Goal: Task Accomplishment & Management: Manage account settings

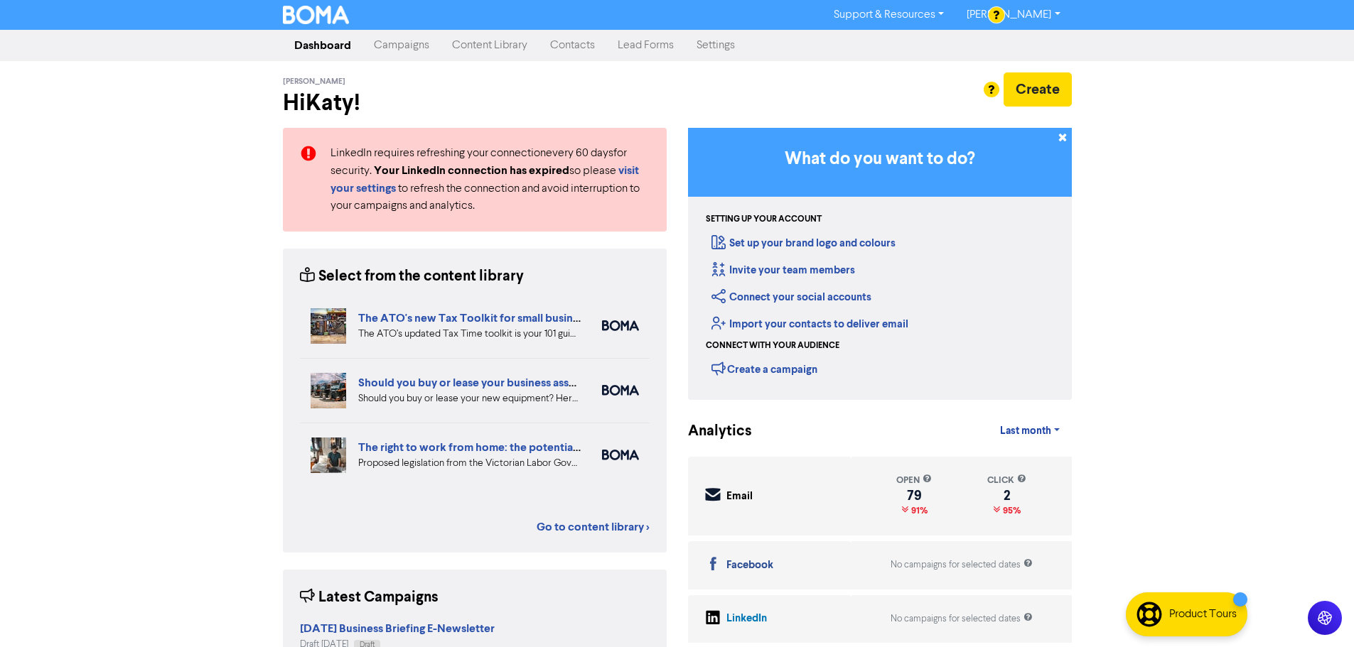
click at [501, 51] on link "Content Library" at bounding box center [490, 45] width 98 height 28
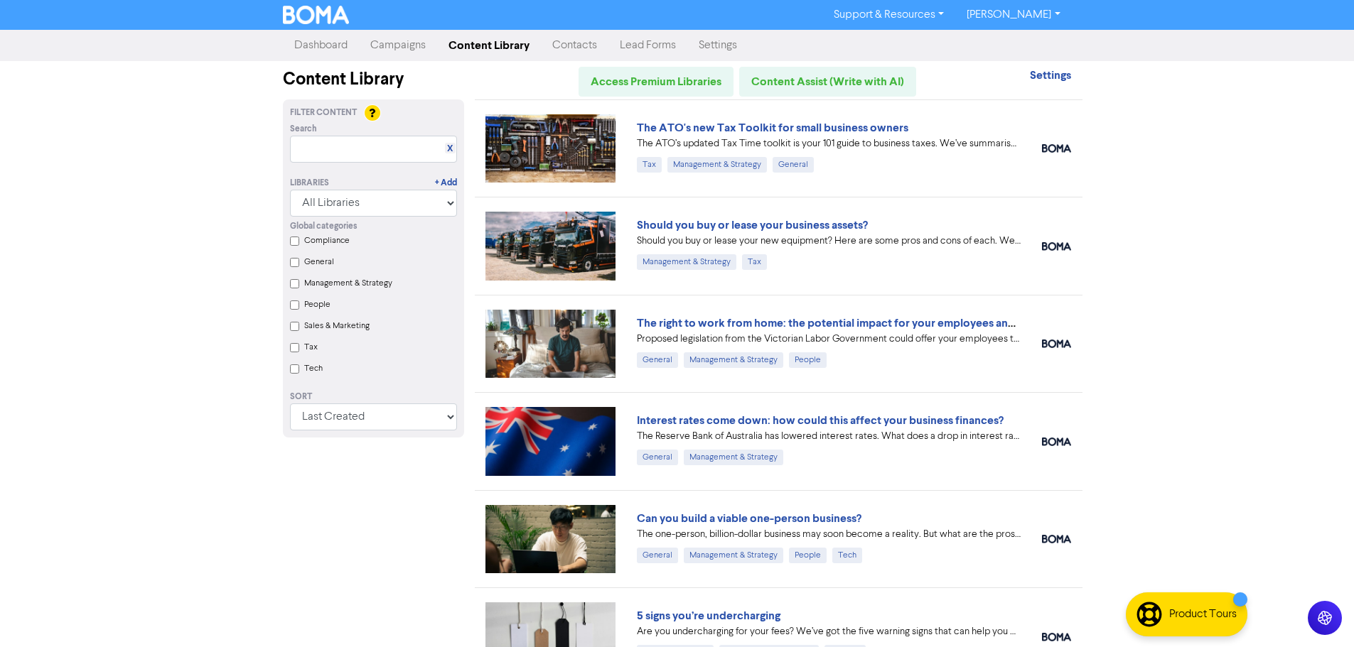
click at [371, 52] on link "Campaigns" at bounding box center [398, 45] width 78 height 28
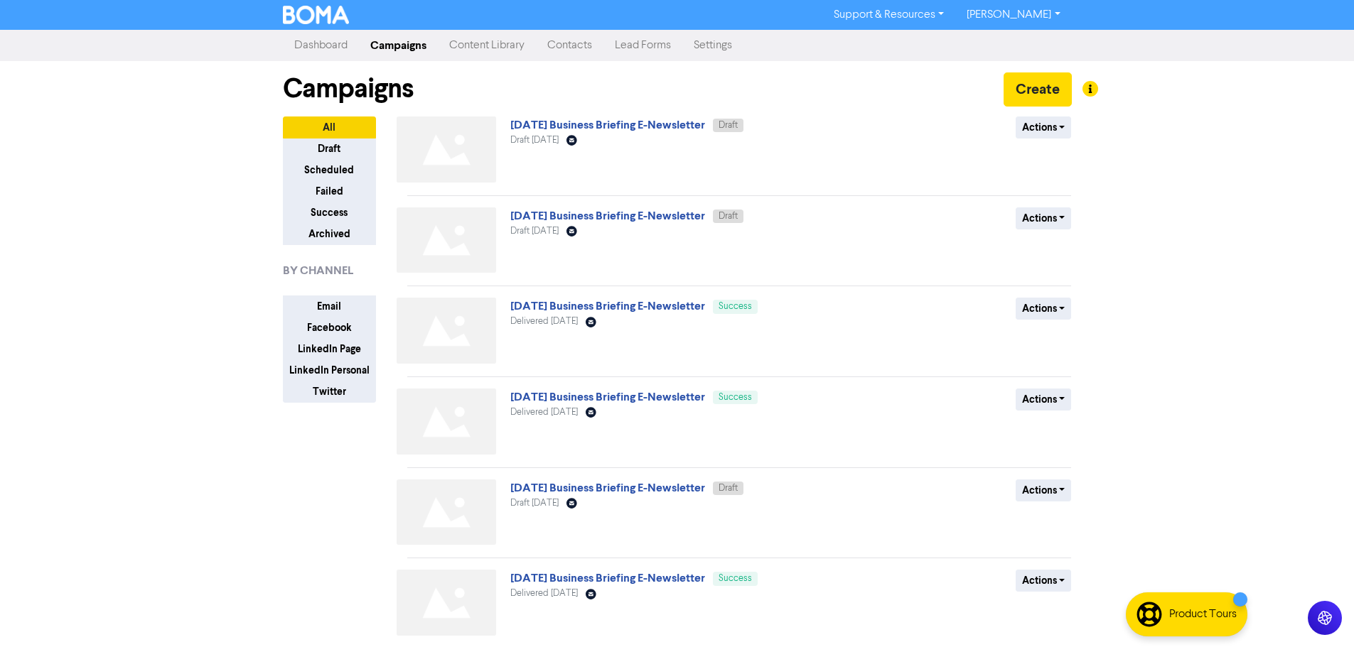
click at [630, 122] on link "[DATE] Business Briefing E-Newsletter" at bounding box center [607, 125] width 195 height 14
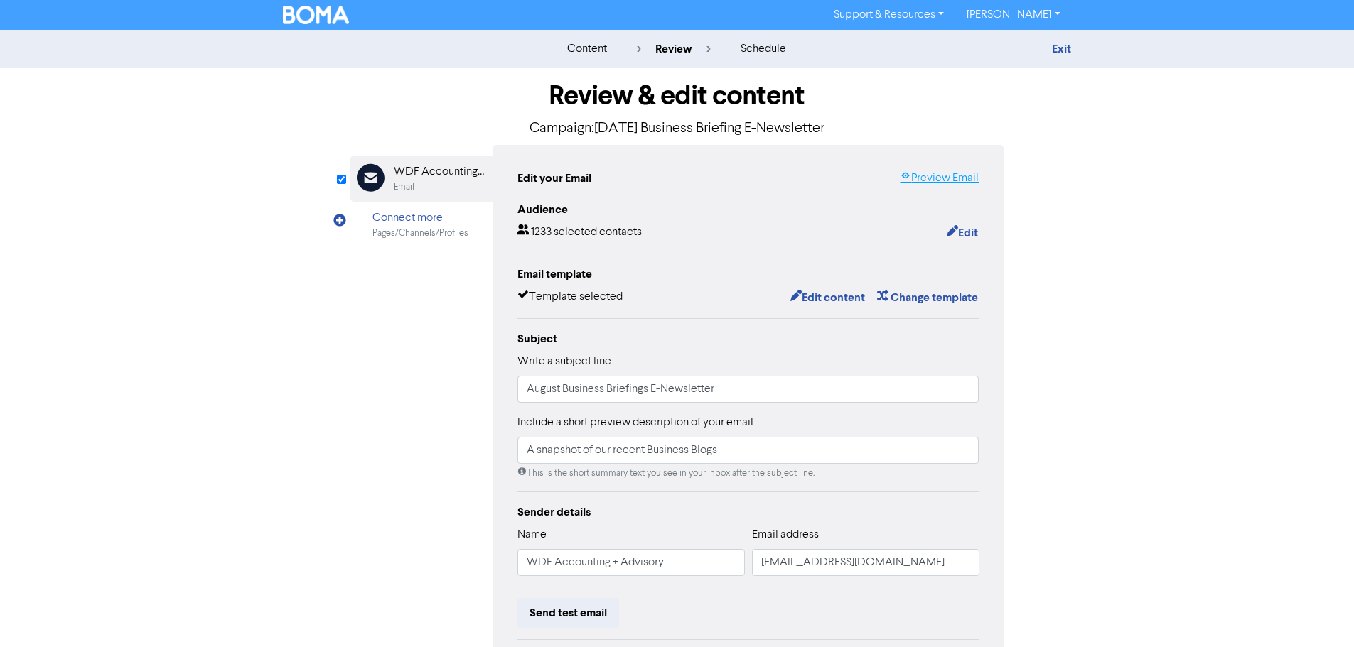
click at [952, 175] on link "Preview Email" at bounding box center [939, 178] width 79 height 17
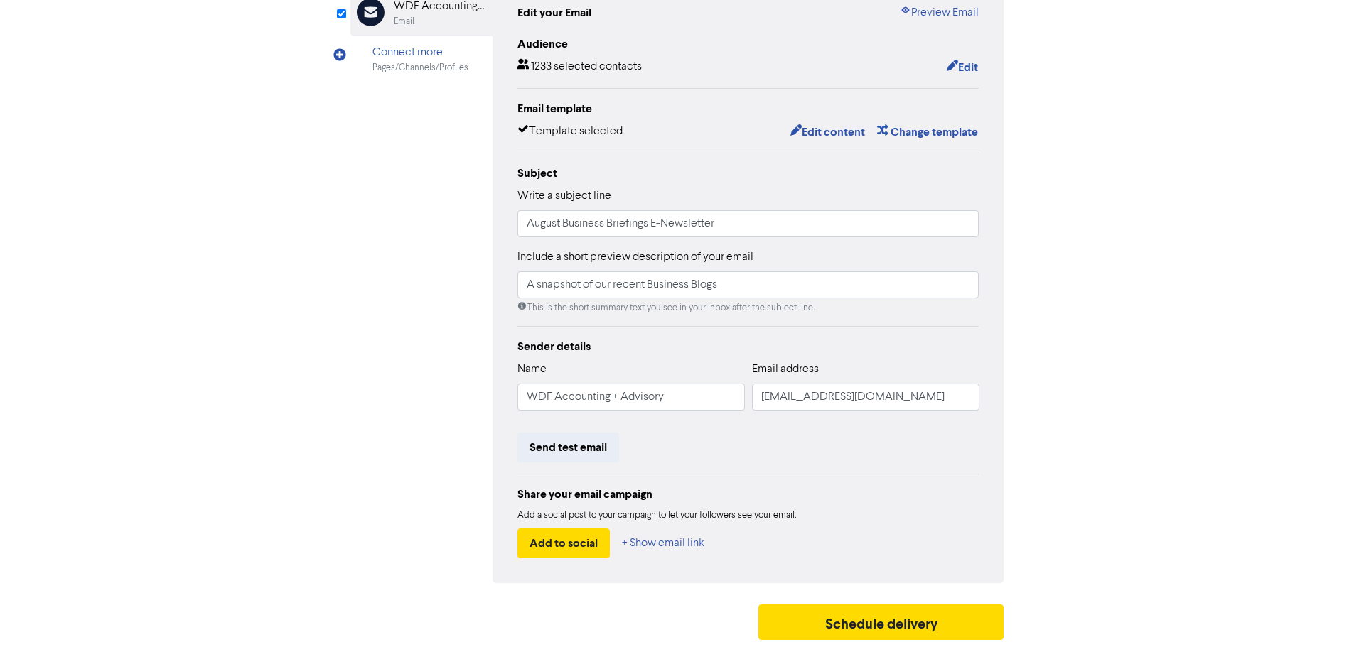
scroll to position [25, 0]
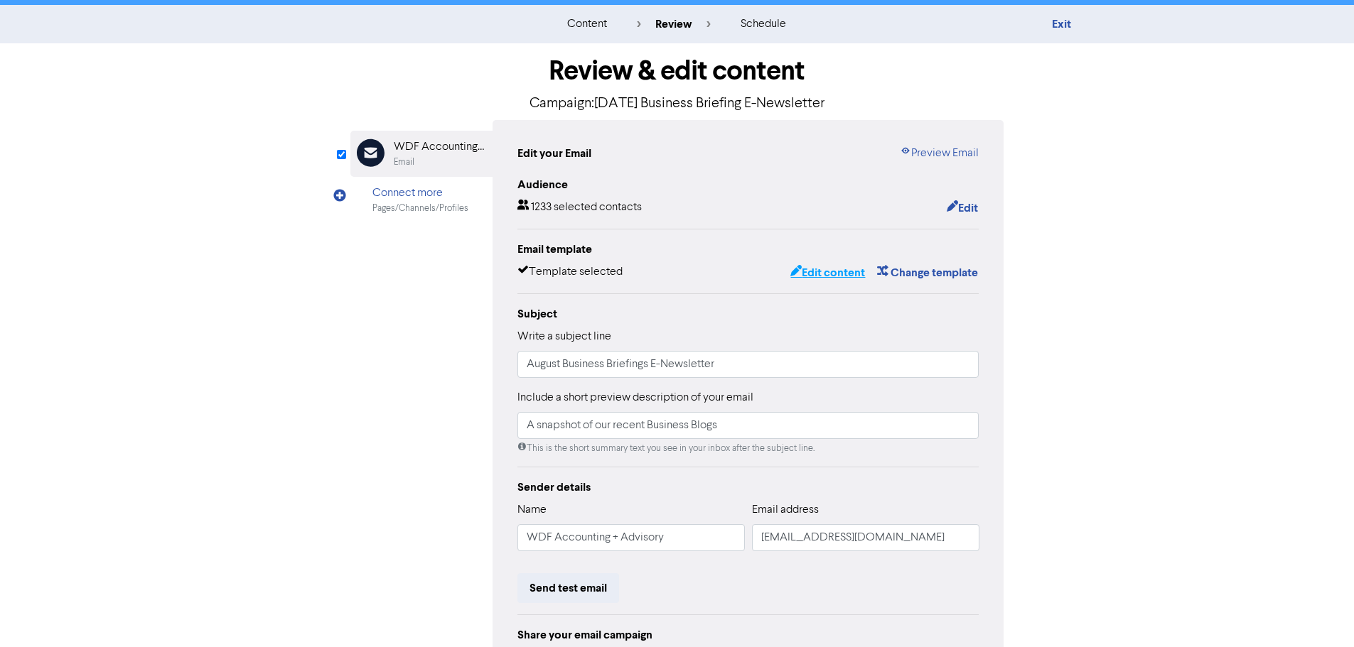
click at [800, 275] on button "Edit content" at bounding box center [828, 273] width 76 height 18
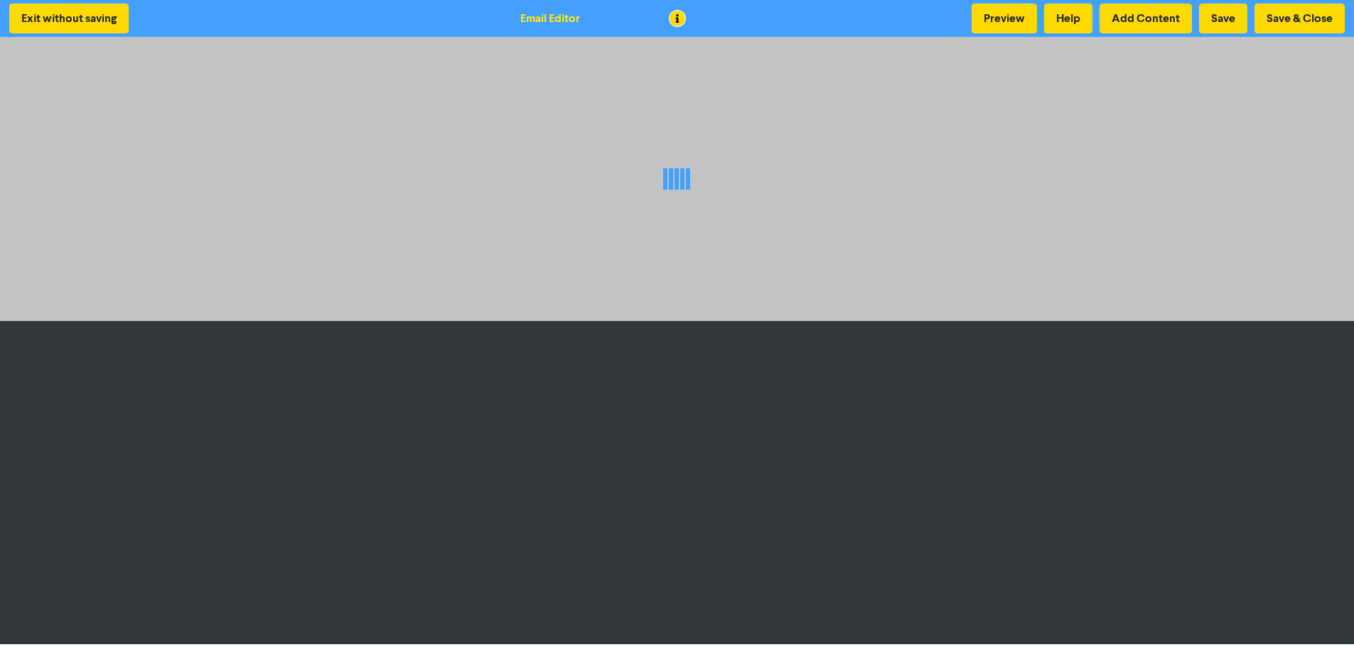
scroll to position [1, 0]
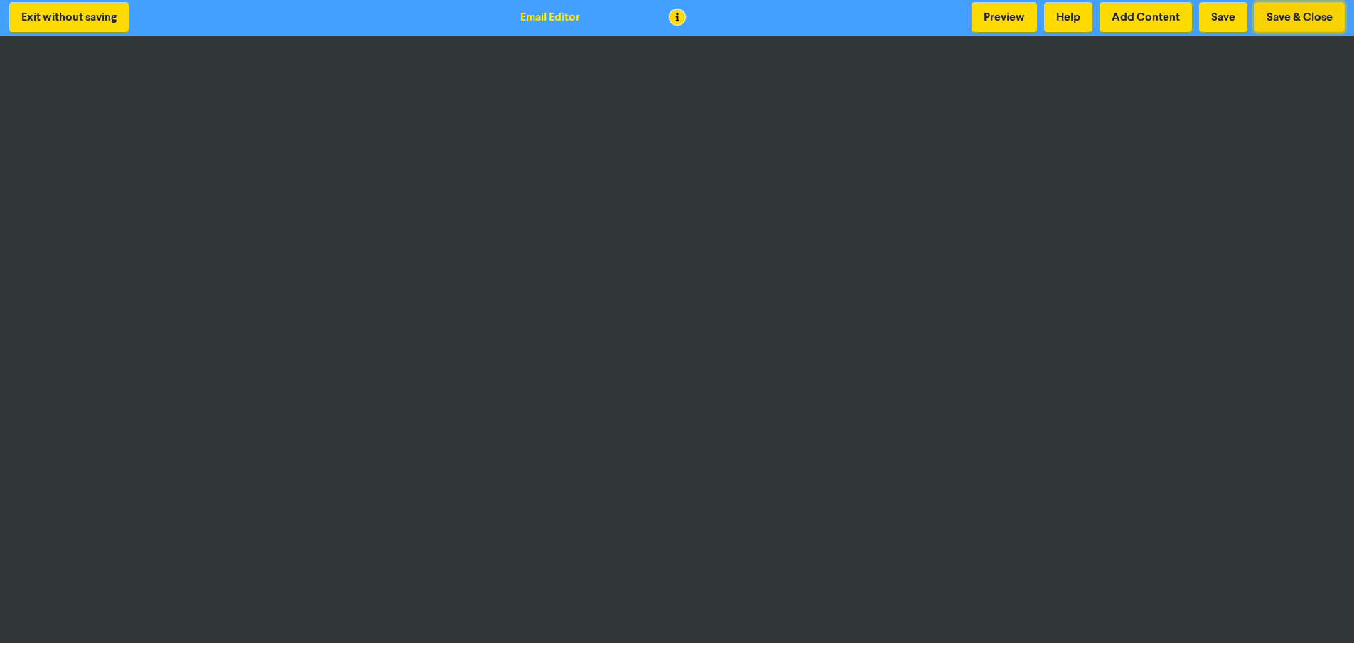
click at [1276, 21] on button "Save & Close" at bounding box center [1299, 17] width 90 height 30
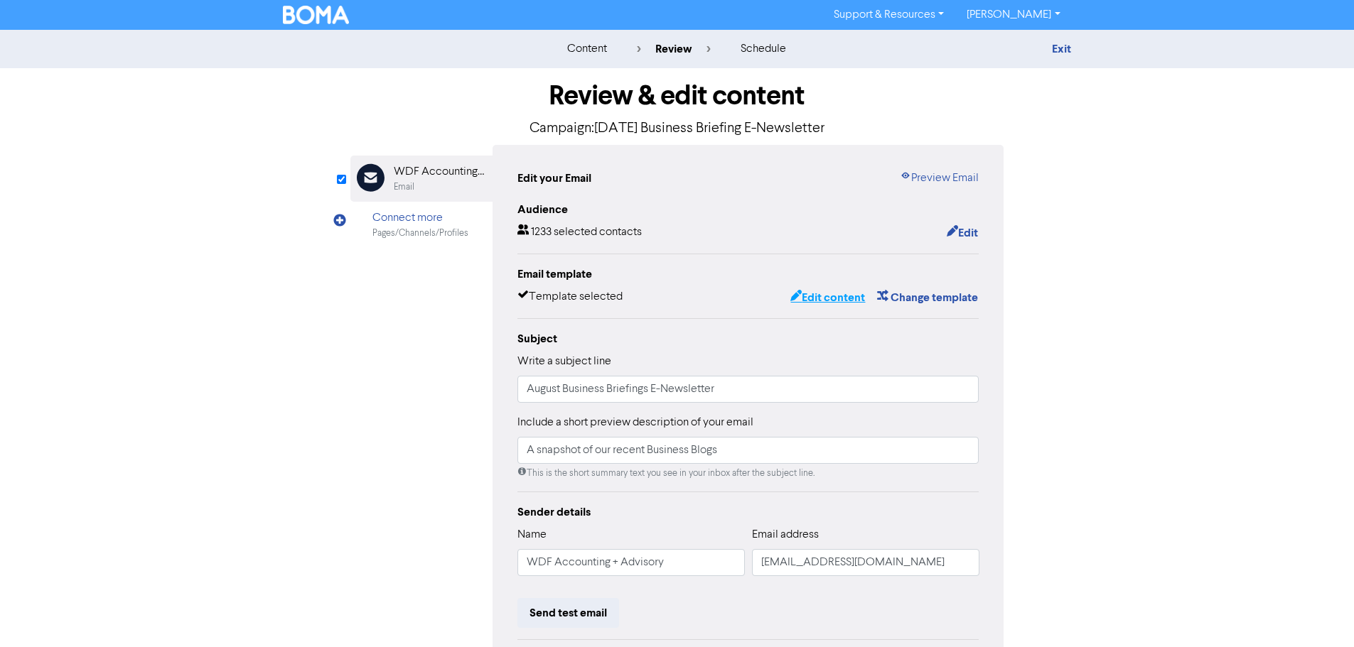
click at [834, 305] on button "Edit content" at bounding box center [828, 298] width 76 height 18
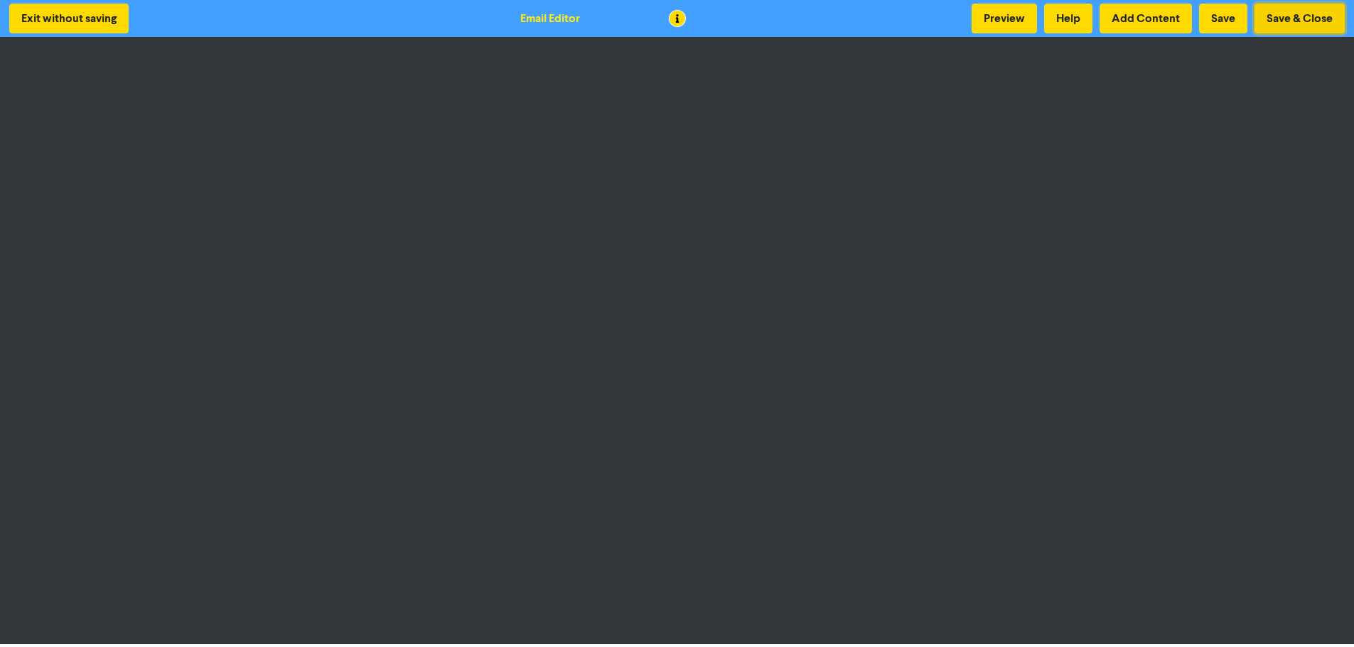
click at [1291, 18] on button "Save & Close" at bounding box center [1299, 19] width 90 height 30
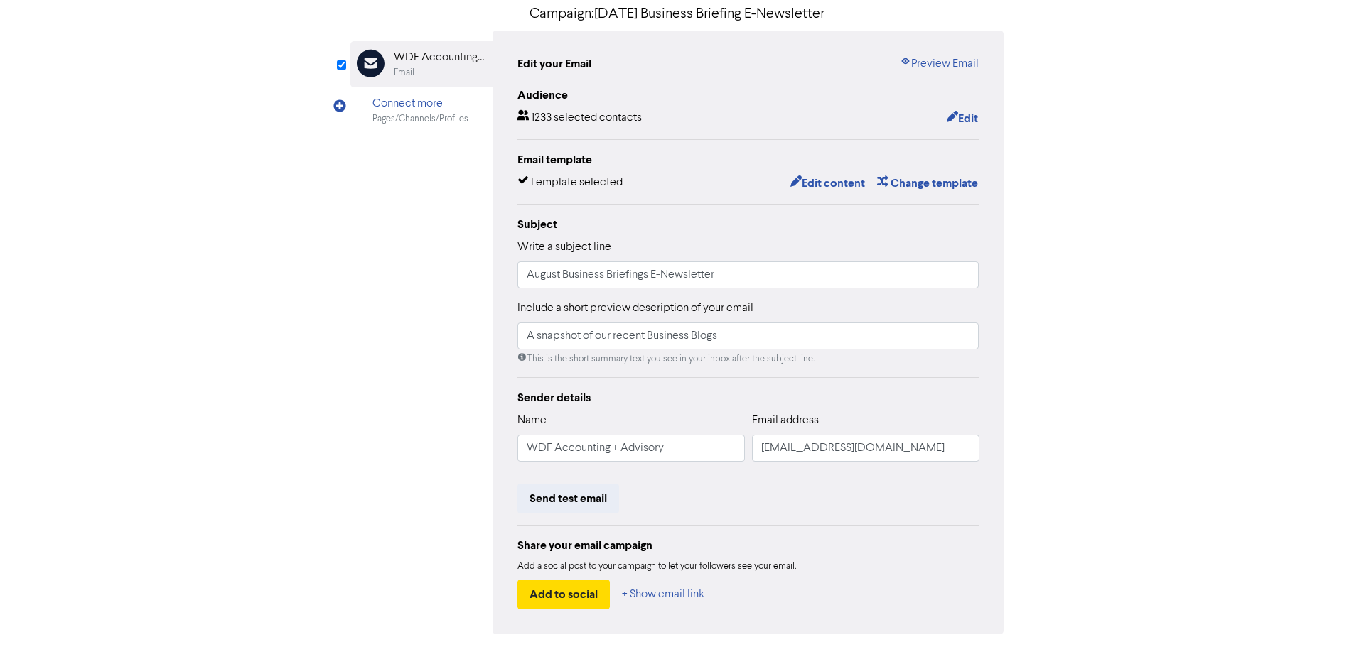
scroll to position [25, 0]
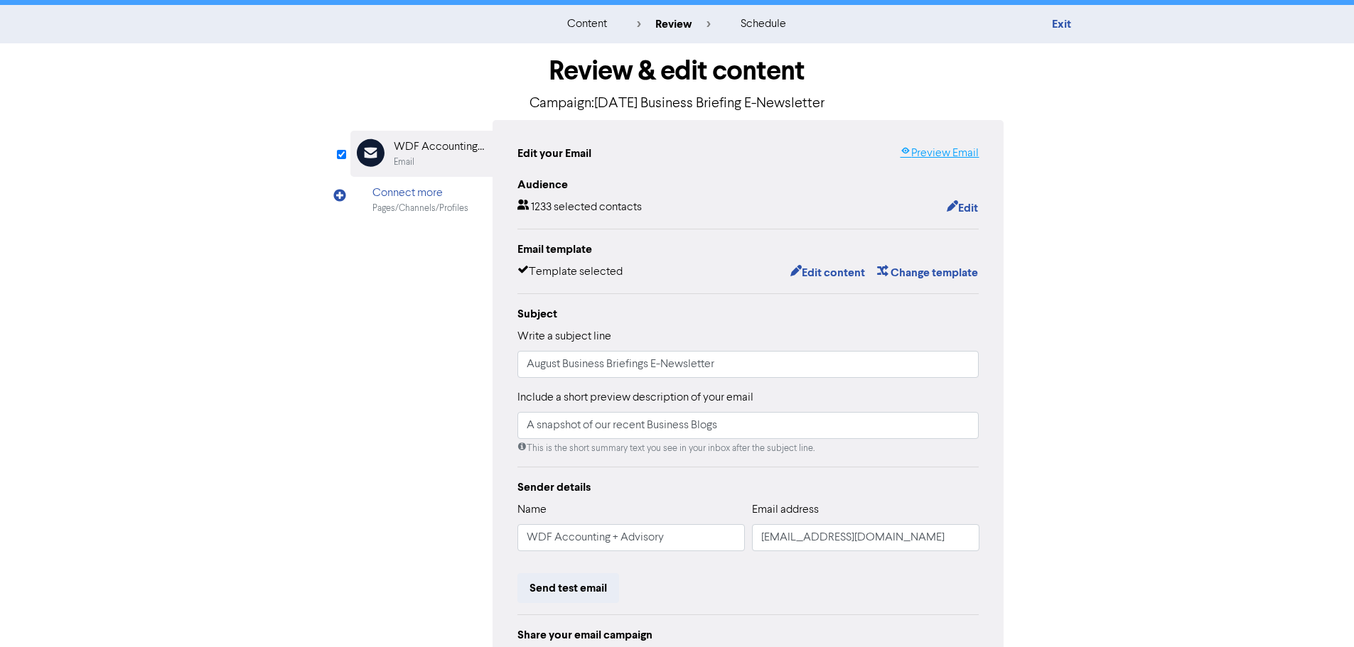
click at [932, 159] on link "Preview Email" at bounding box center [939, 153] width 79 height 17
click at [827, 275] on button "Edit content" at bounding box center [828, 273] width 76 height 18
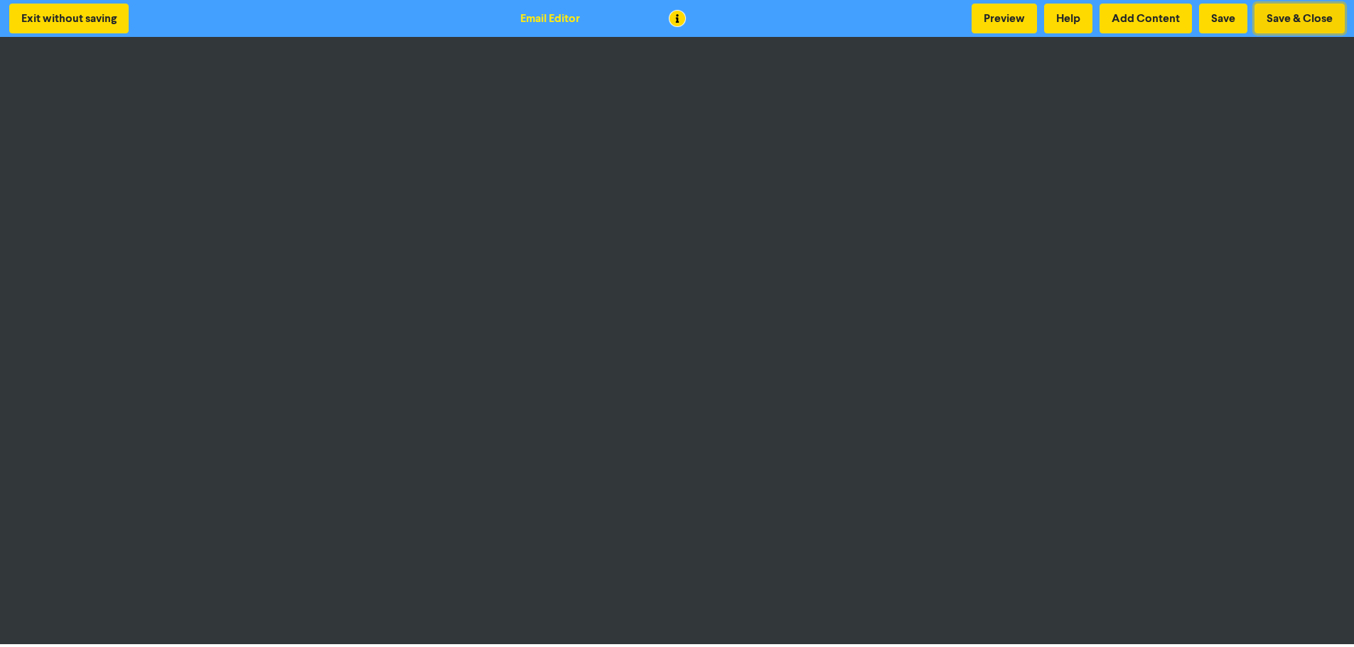
click at [1272, 17] on button "Save & Close" at bounding box center [1299, 19] width 90 height 30
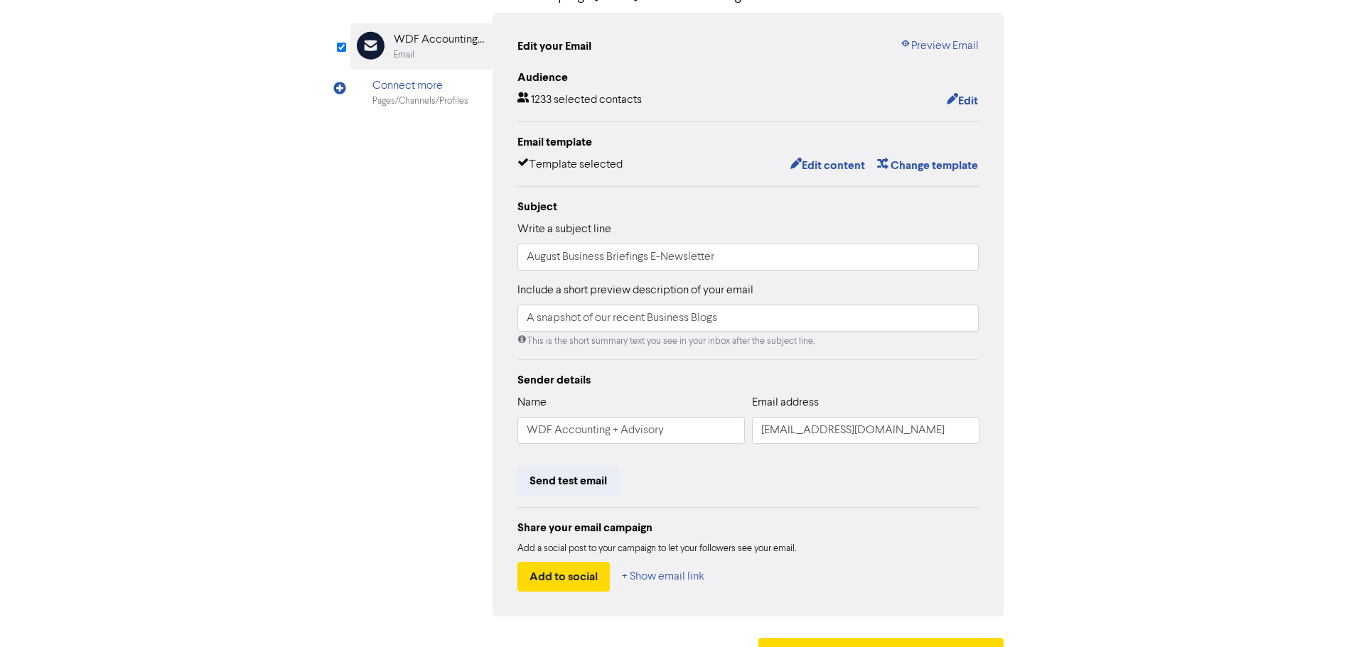
scroll to position [167, 0]
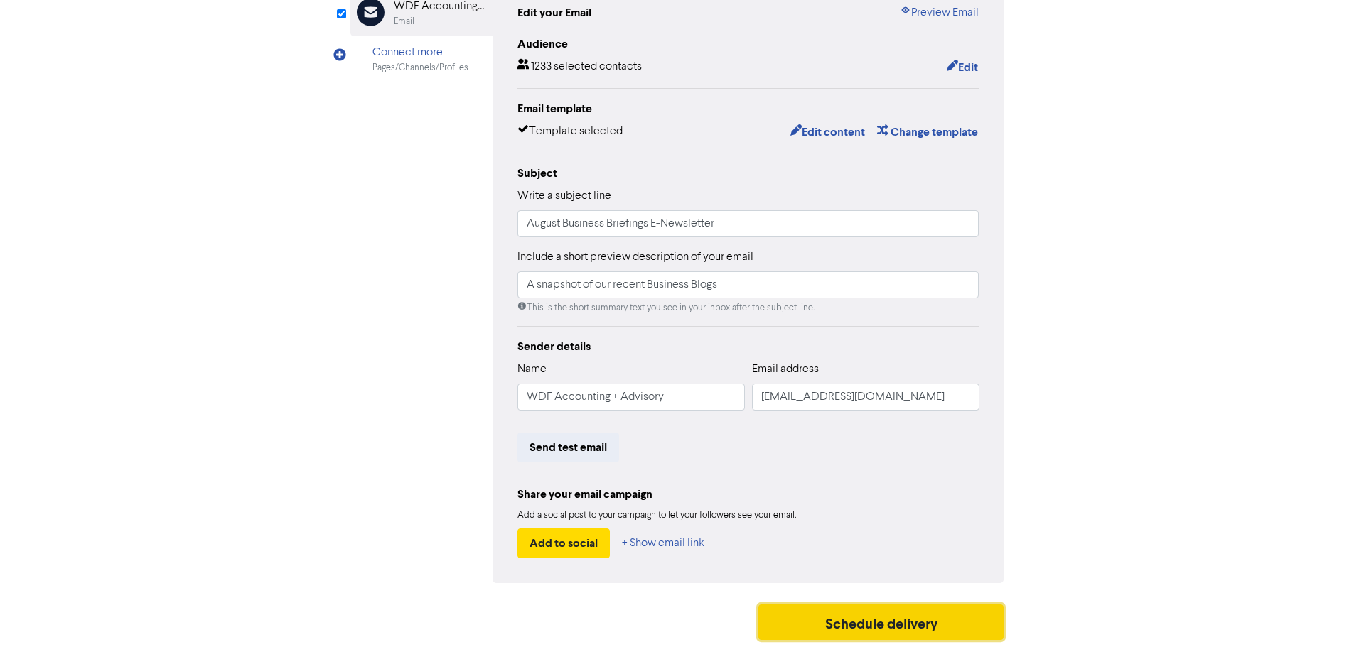
click at [901, 628] on button "Schedule delivery" at bounding box center [881, 623] width 246 height 36
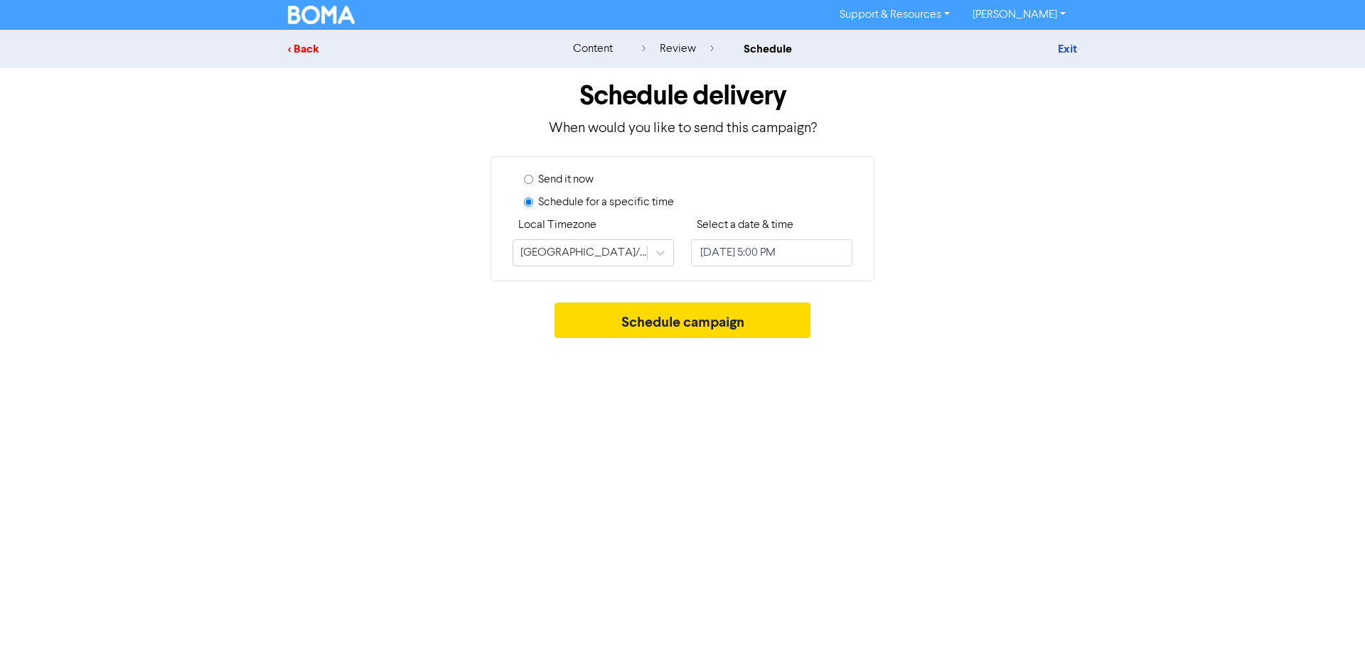
click at [306, 52] on div "< Back" at bounding box center [412, 49] width 249 height 17
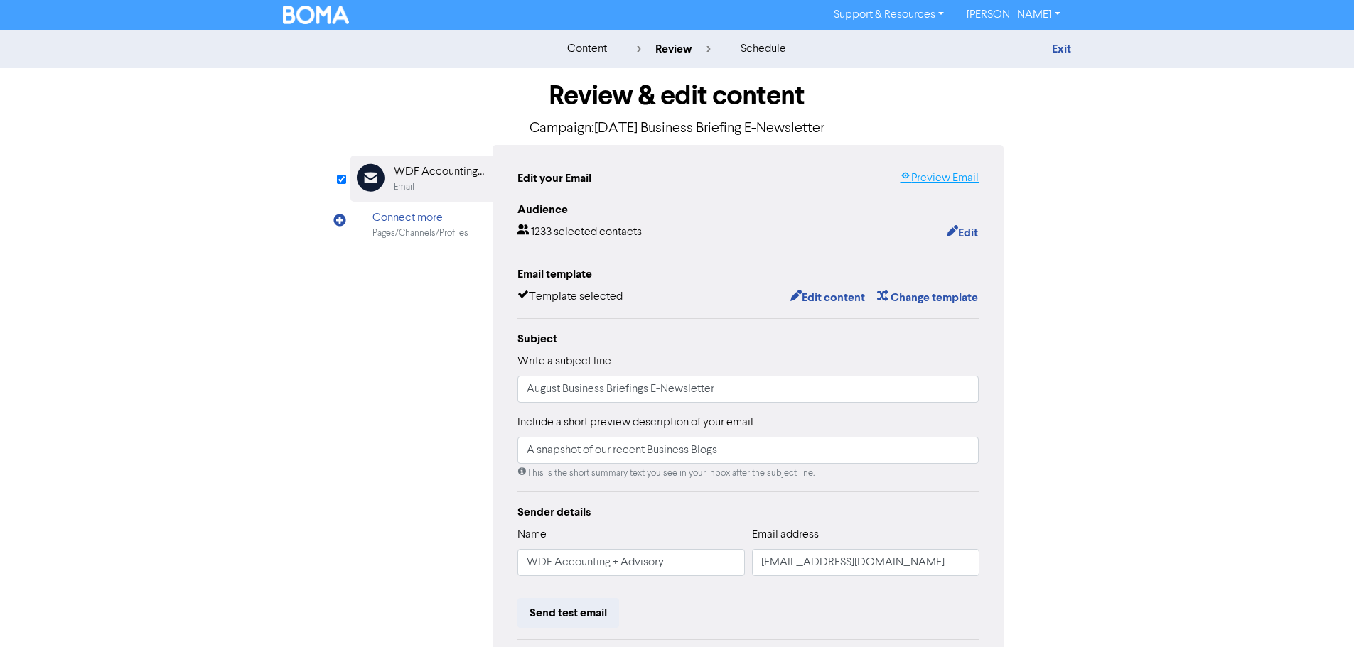
click at [951, 175] on link "Preview Email" at bounding box center [939, 178] width 79 height 17
click at [811, 301] on button "Edit content" at bounding box center [828, 298] width 76 height 18
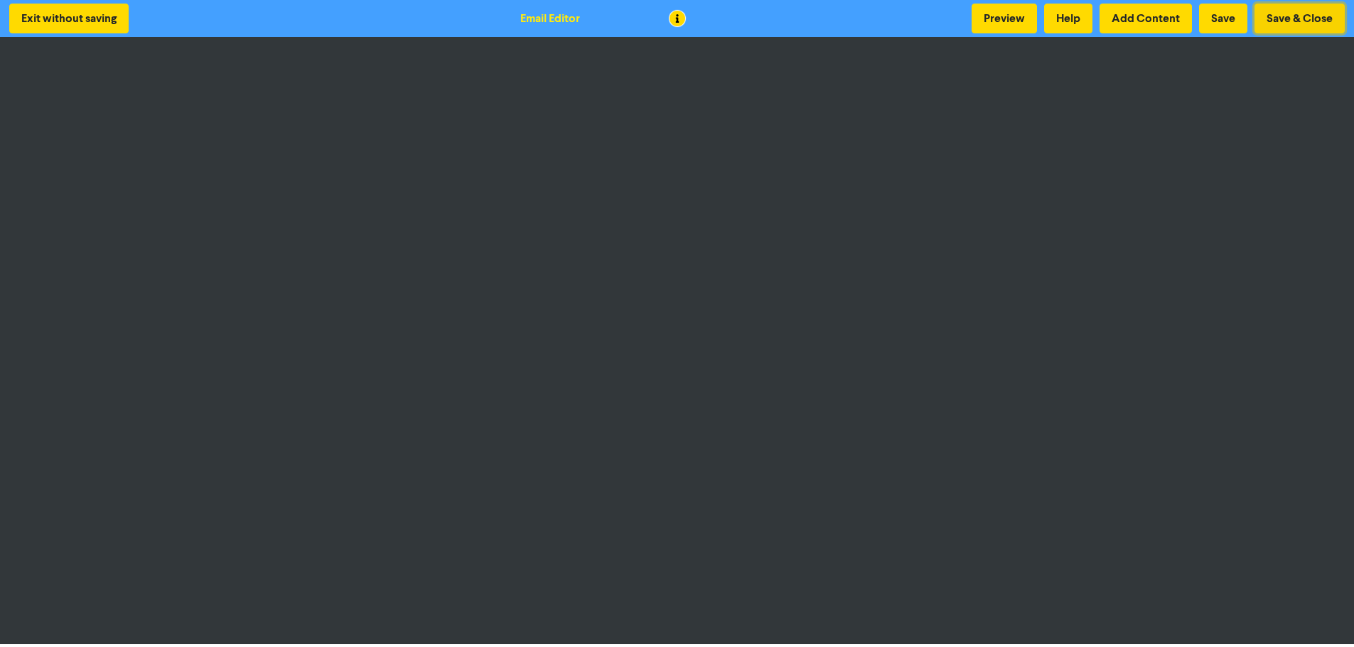
click at [1297, 14] on button "Save & Close" at bounding box center [1299, 19] width 90 height 30
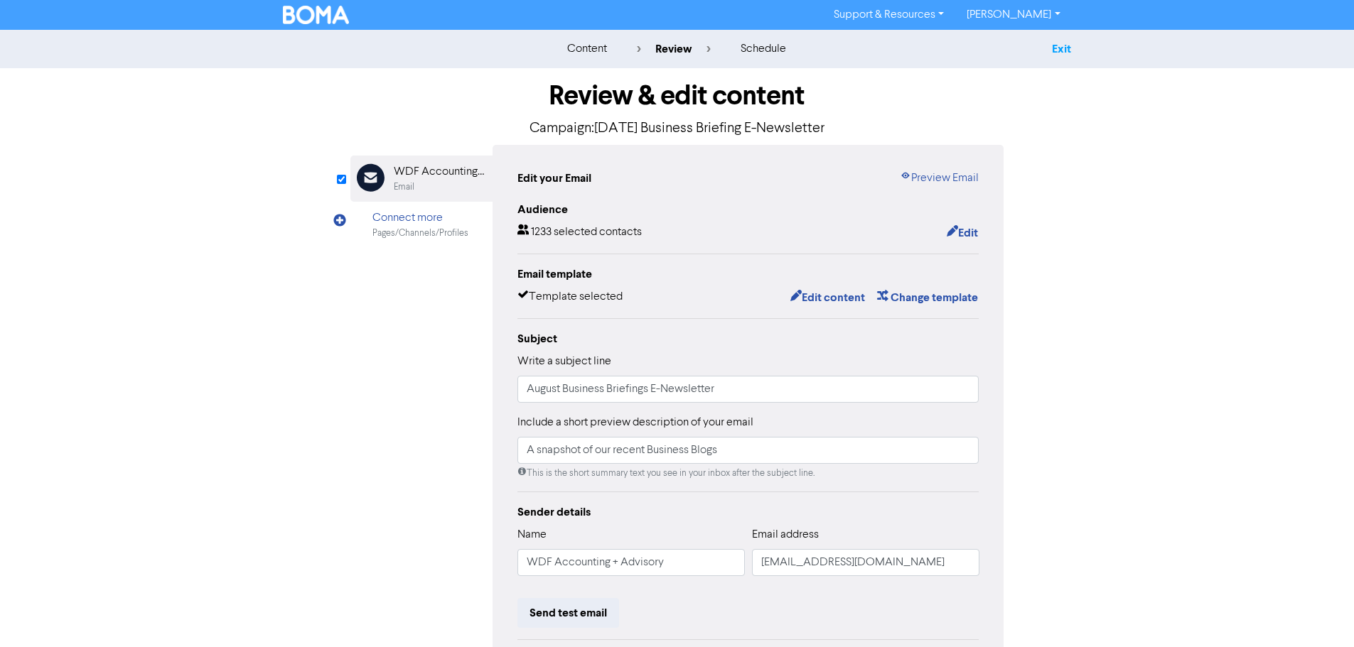
click at [1060, 50] on link "Exit" at bounding box center [1061, 49] width 19 height 14
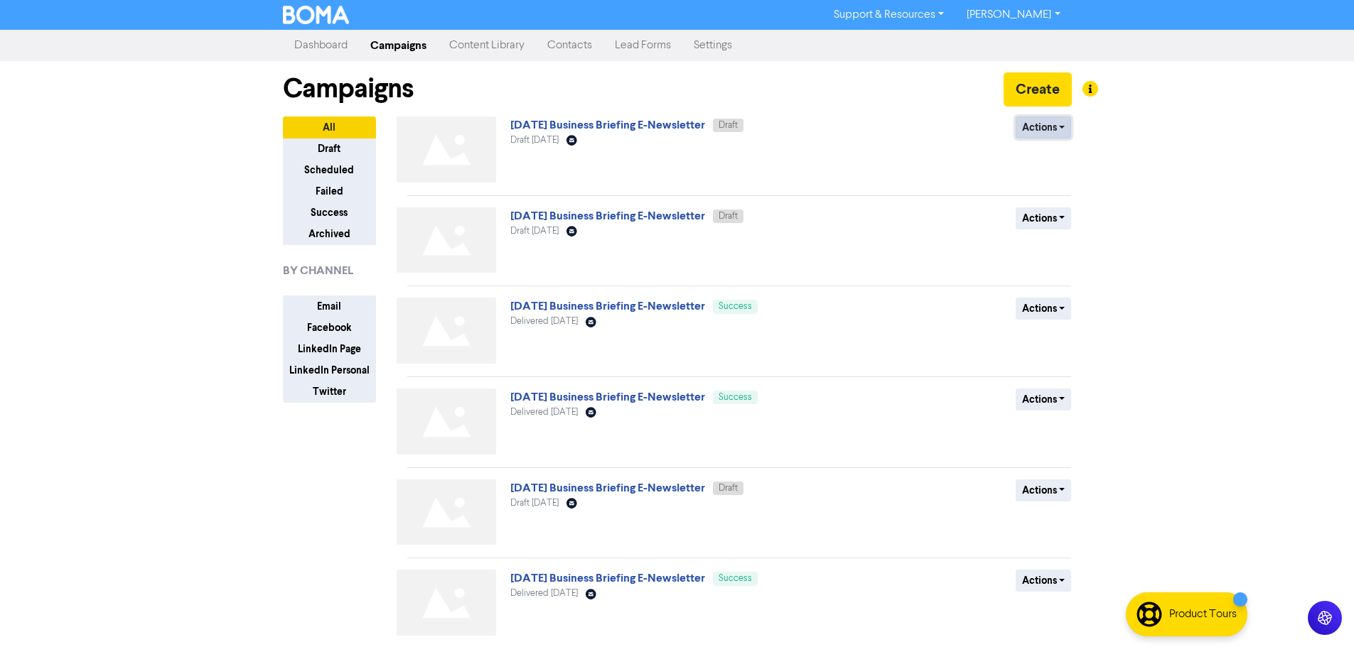
click at [1063, 129] on button "Actions" at bounding box center [1044, 128] width 56 height 22
click at [1147, 342] on div "Support & Resources Video Tutorials FAQ & Guides Marketing Education Katy Day L…" at bounding box center [677, 323] width 1354 height 647
click at [1045, 118] on button "Actions" at bounding box center [1044, 128] width 56 height 22
click at [642, 131] on link "[DATE] Business Briefing E-Newsletter" at bounding box center [607, 125] width 195 height 14
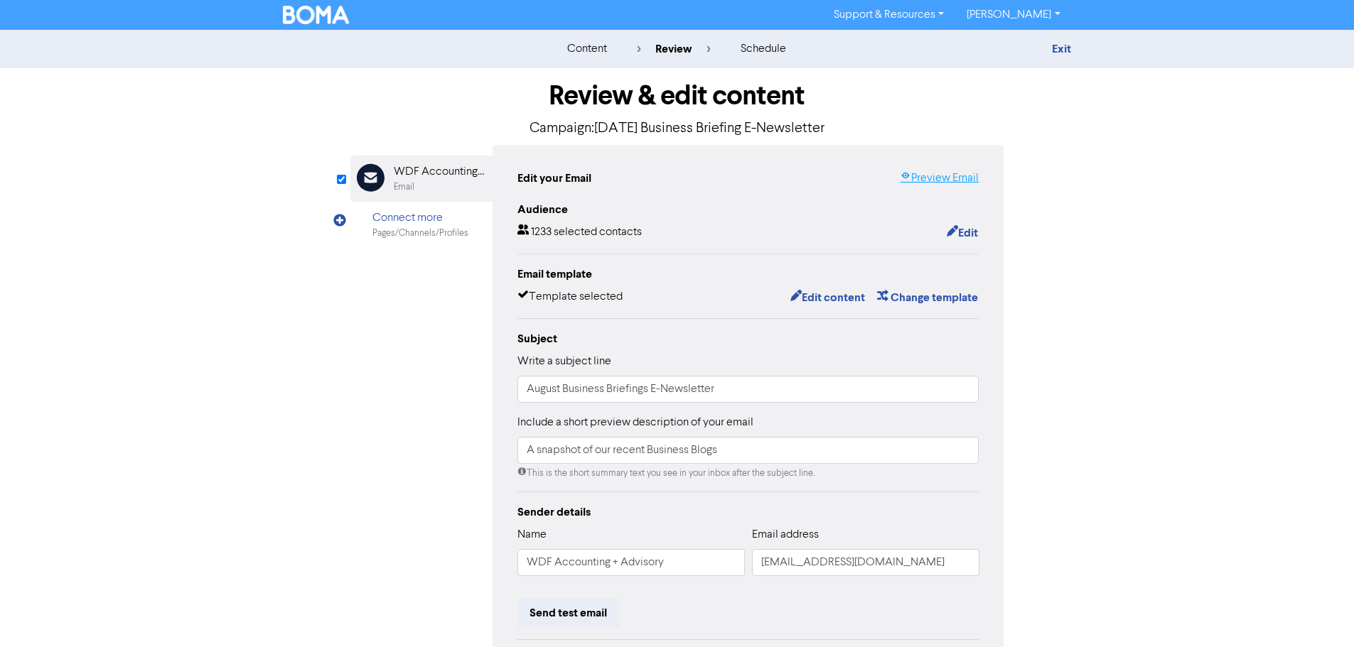
click at [958, 183] on link "Preview Email" at bounding box center [939, 178] width 79 height 17
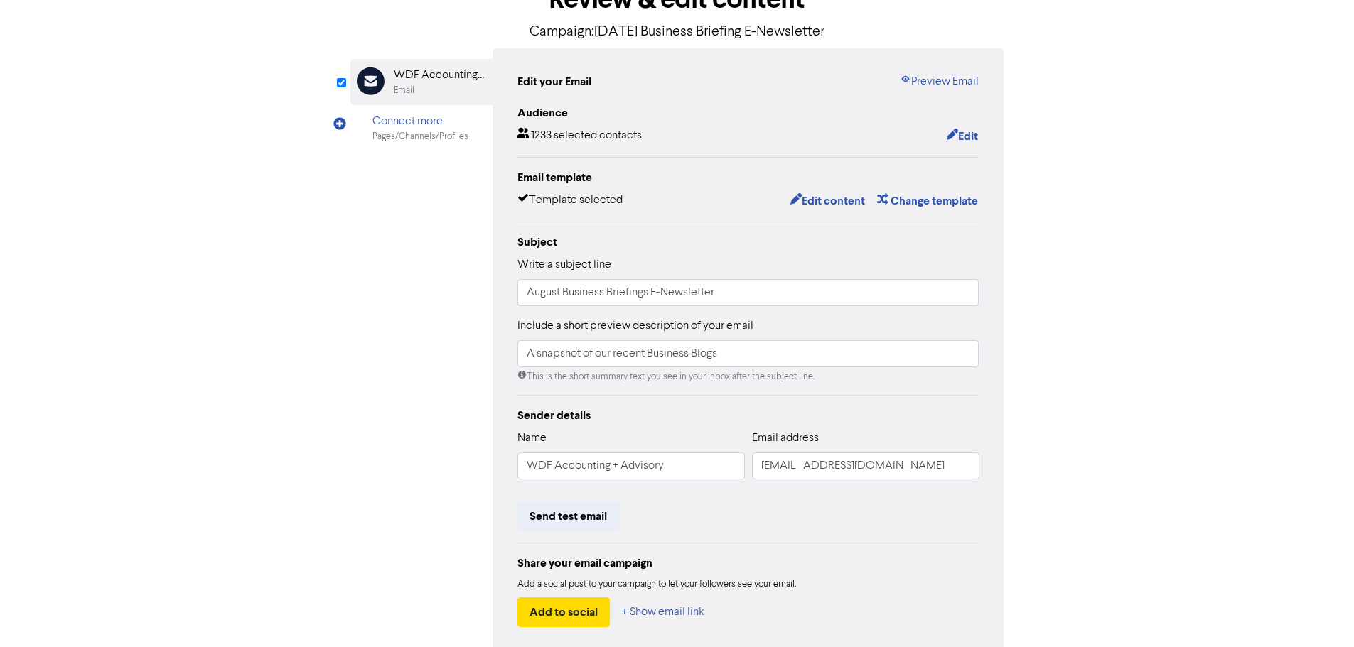
scroll to position [96, 0]
click at [954, 136] on icon "button" at bounding box center [952, 137] width 11 height 14
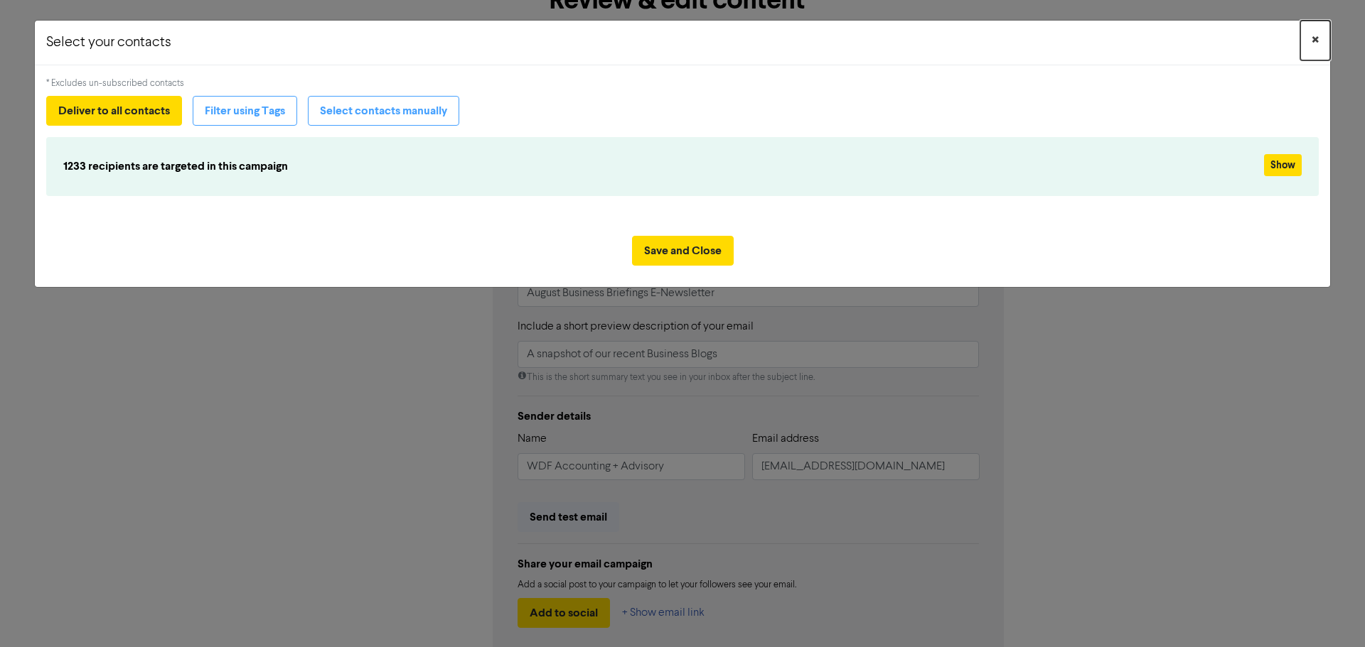
click at [1311, 38] on span "×" at bounding box center [1314, 40] width 7 height 21
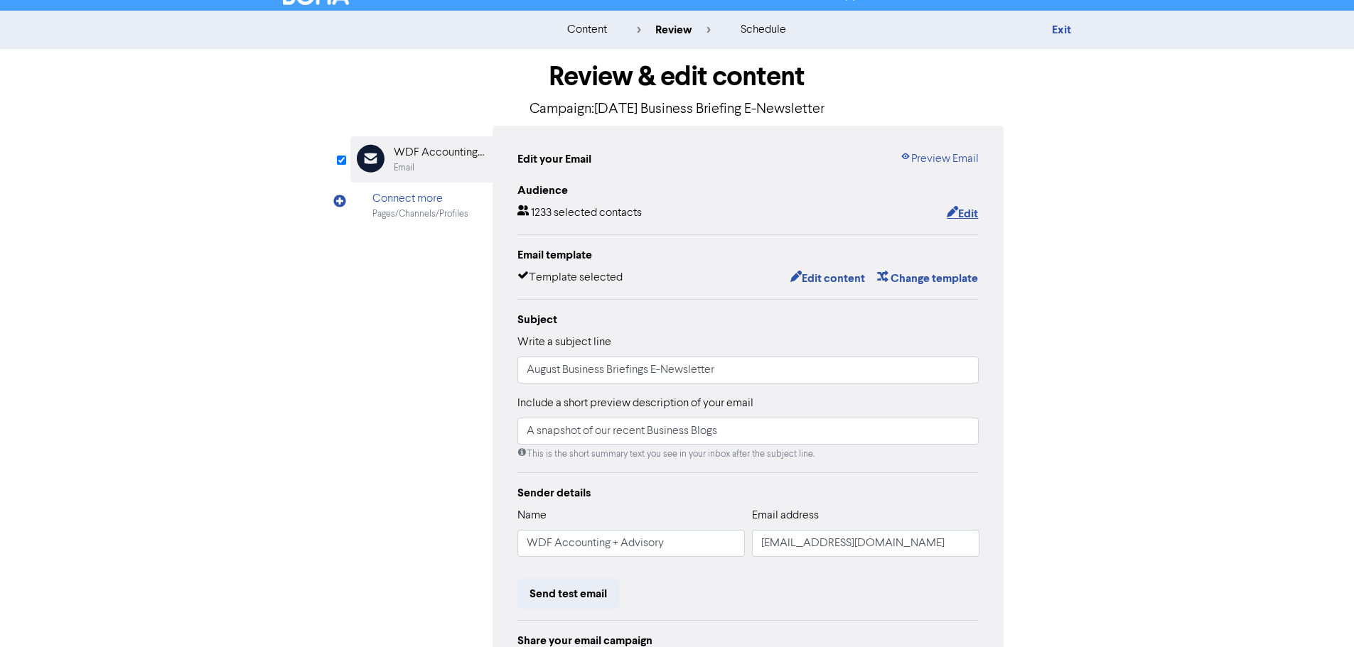
scroll to position [142, 0]
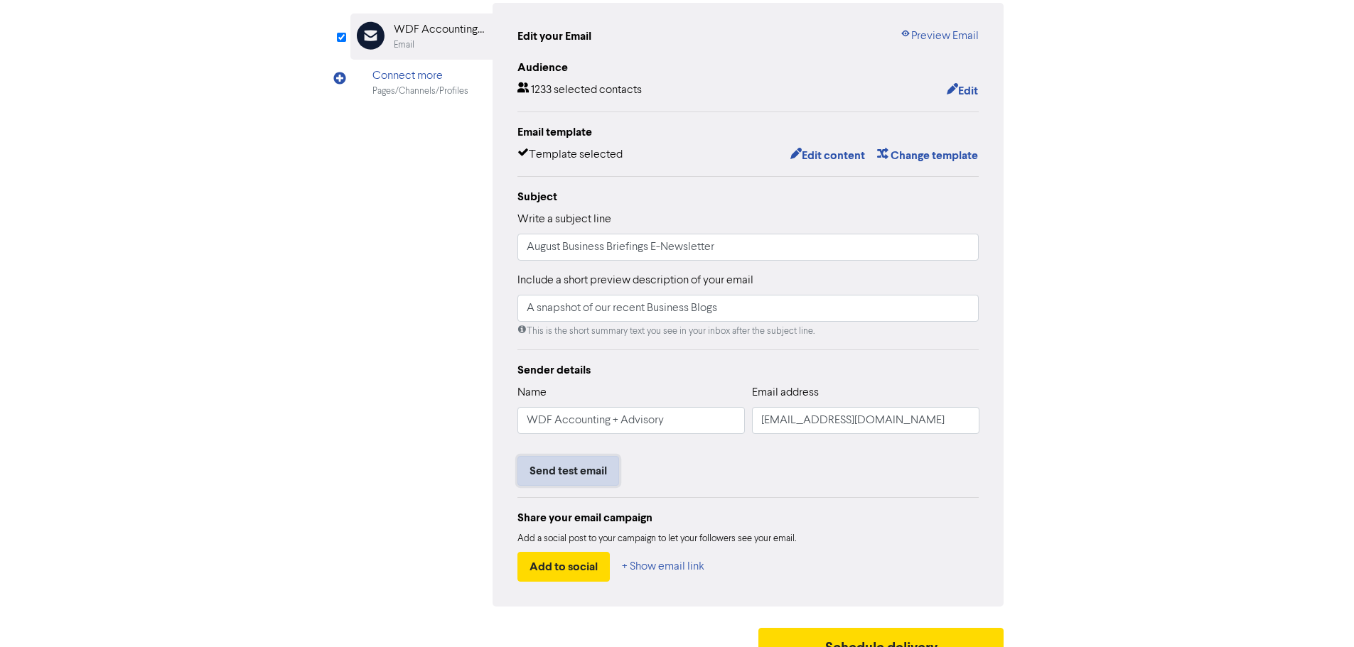
click at [585, 472] on button "Send test email" at bounding box center [568, 471] width 102 height 30
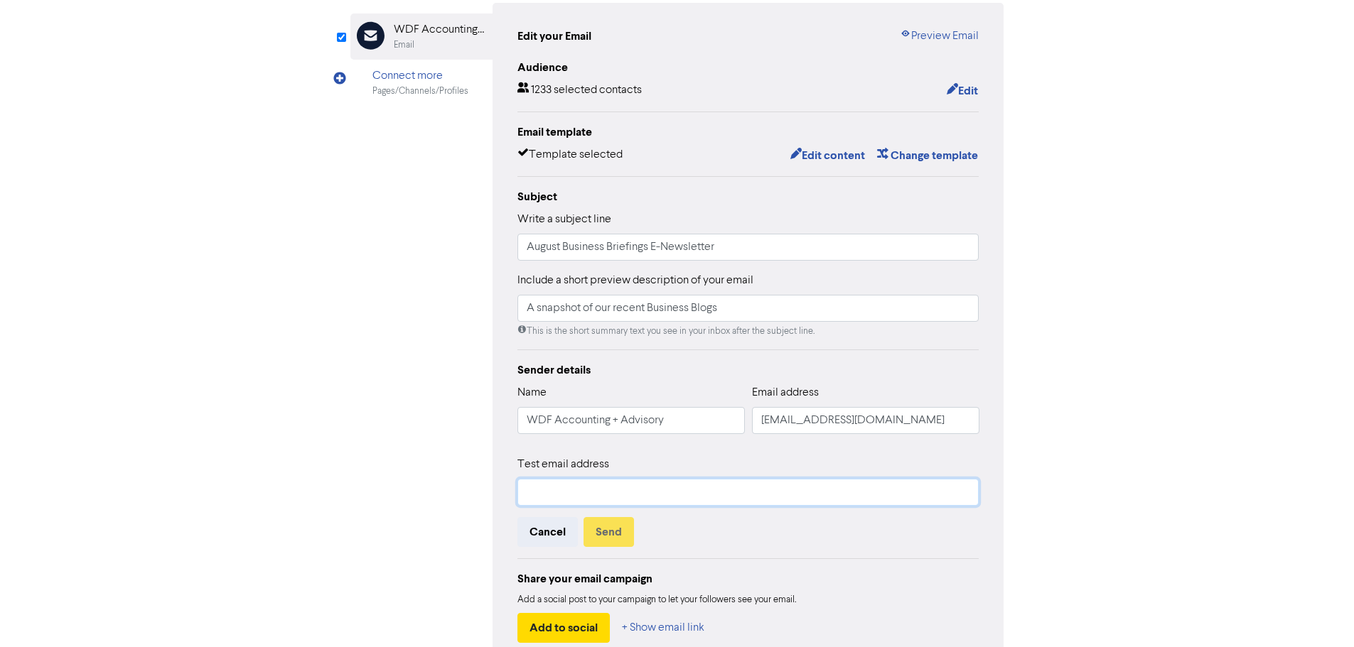
click at [597, 490] on input "text" at bounding box center [748, 492] width 462 height 27
type input "d"
type input "[EMAIL_ADDRESS][DOMAIN_NAME]"
click at [616, 535] on button "Send" at bounding box center [608, 532] width 50 height 30
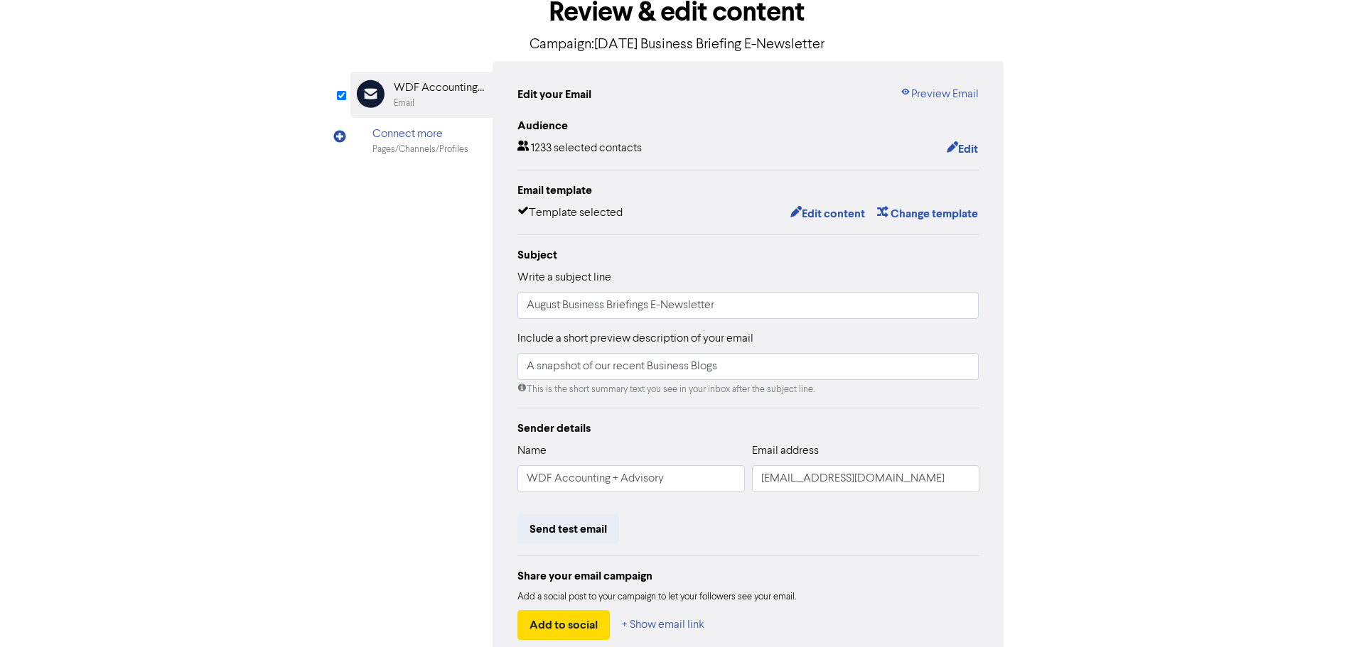
scroll to position [0, 0]
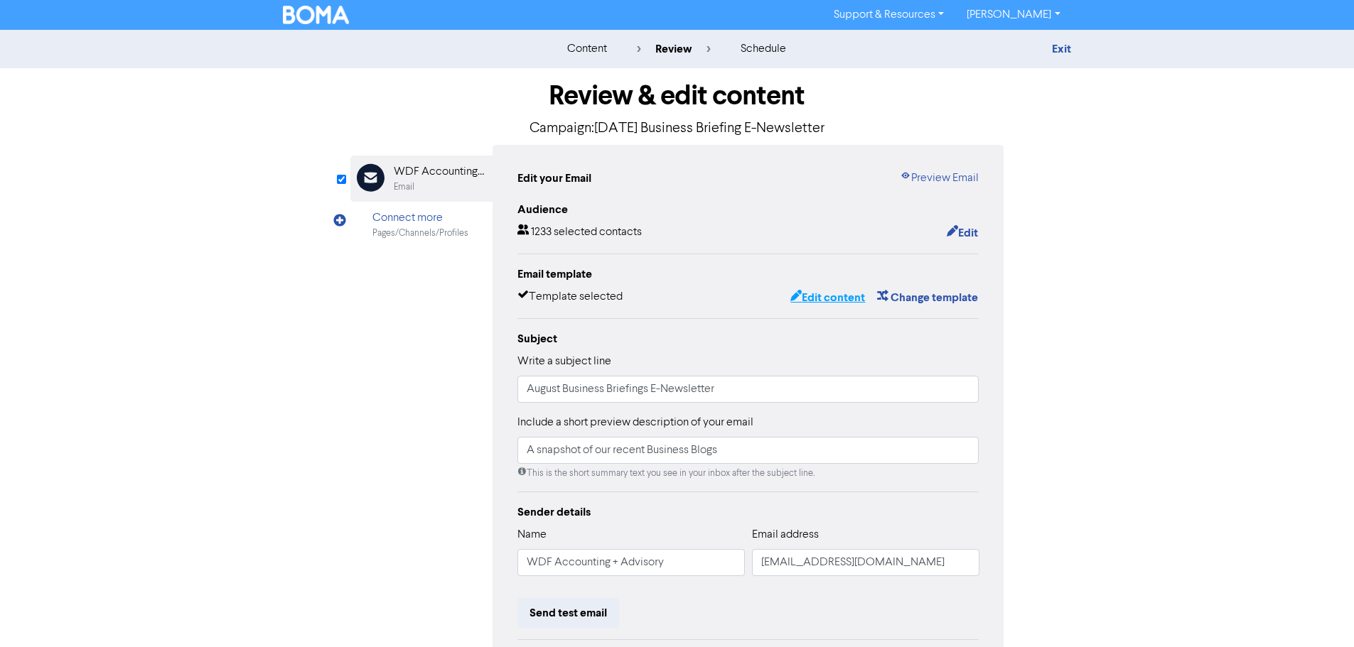
click at [839, 303] on button "Edit content" at bounding box center [828, 298] width 76 height 18
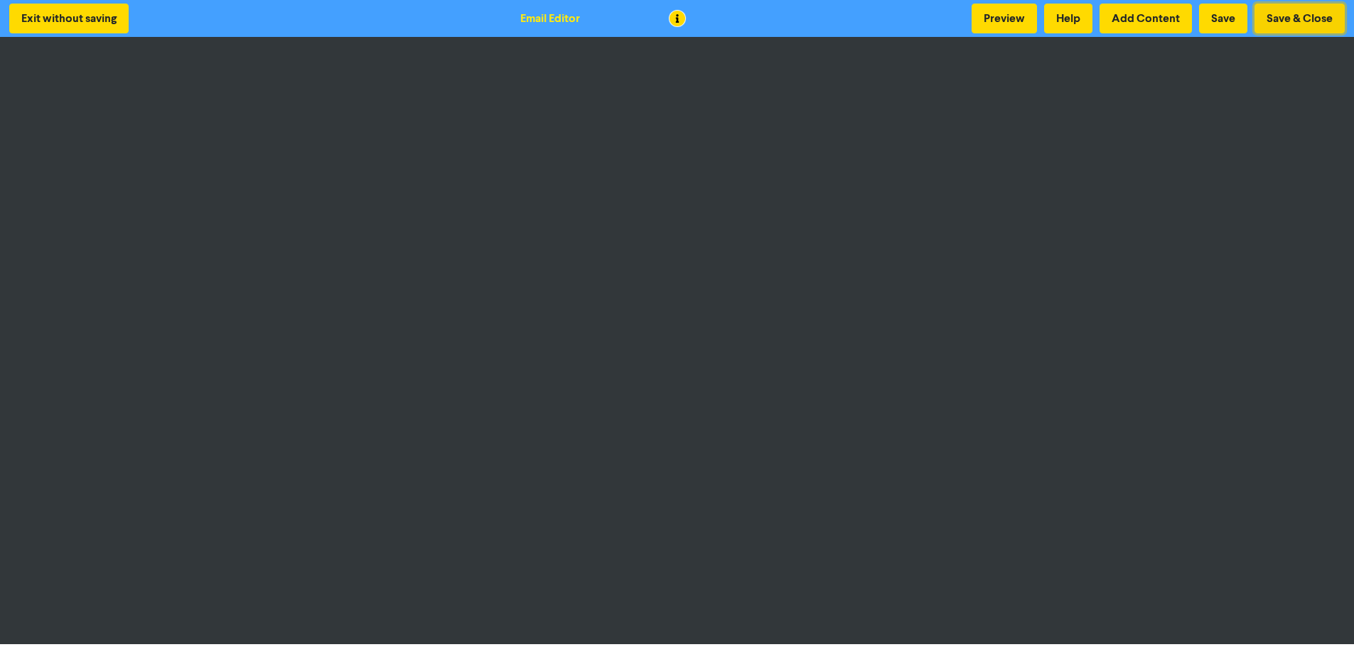
click at [1290, 21] on button "Save & Close" at bounding box center [1299, 19] width 90 height 30
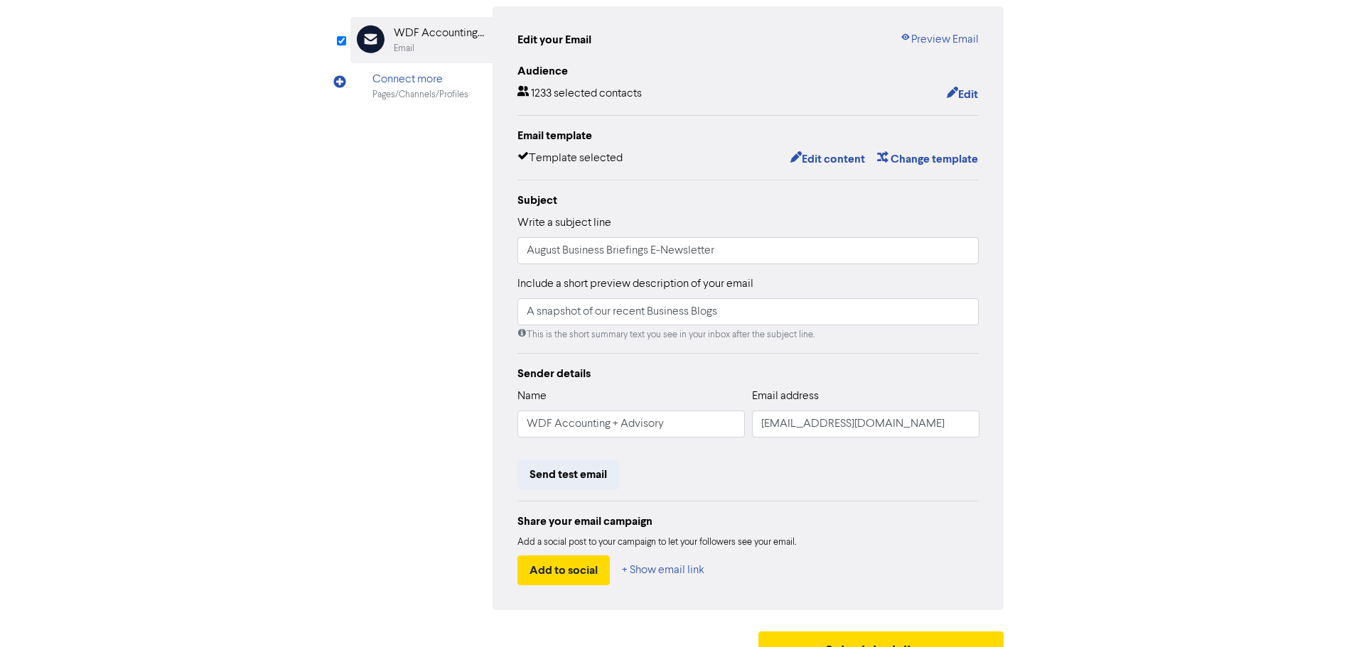
scroll to position [167, 0]
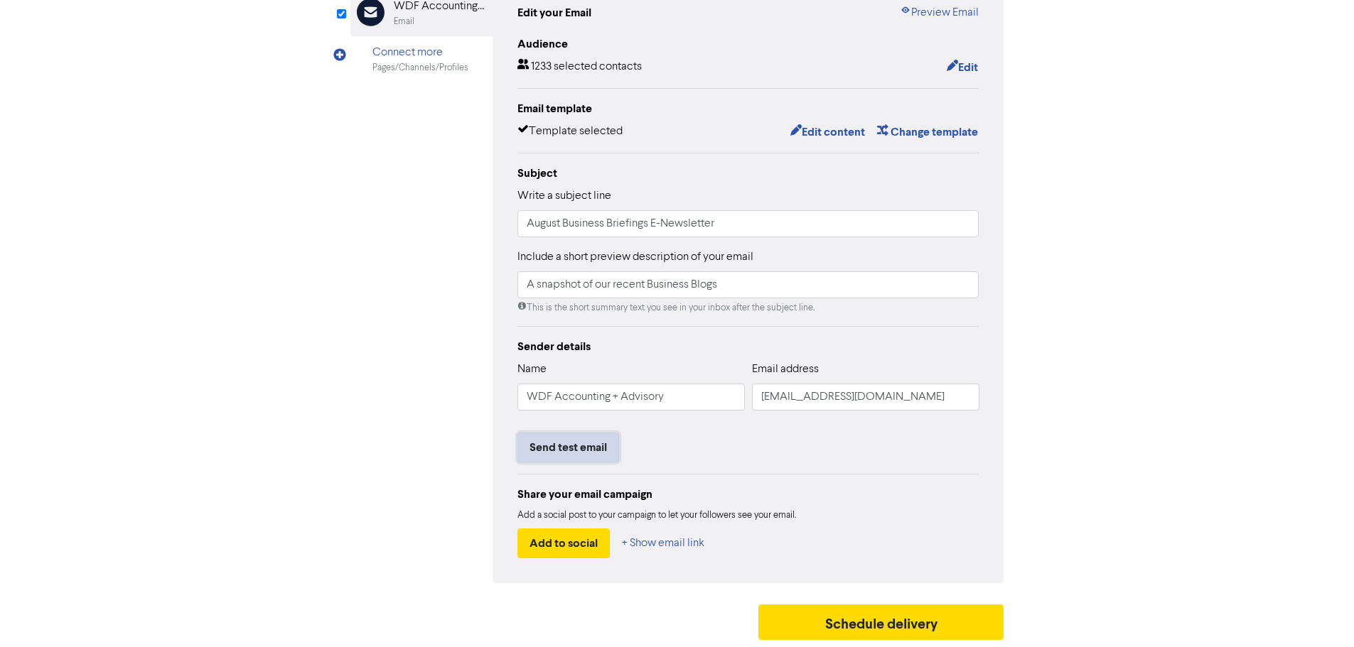
click at [574, 448] on button "Send test email" at bounding box center [568, 448] width 102 height 30
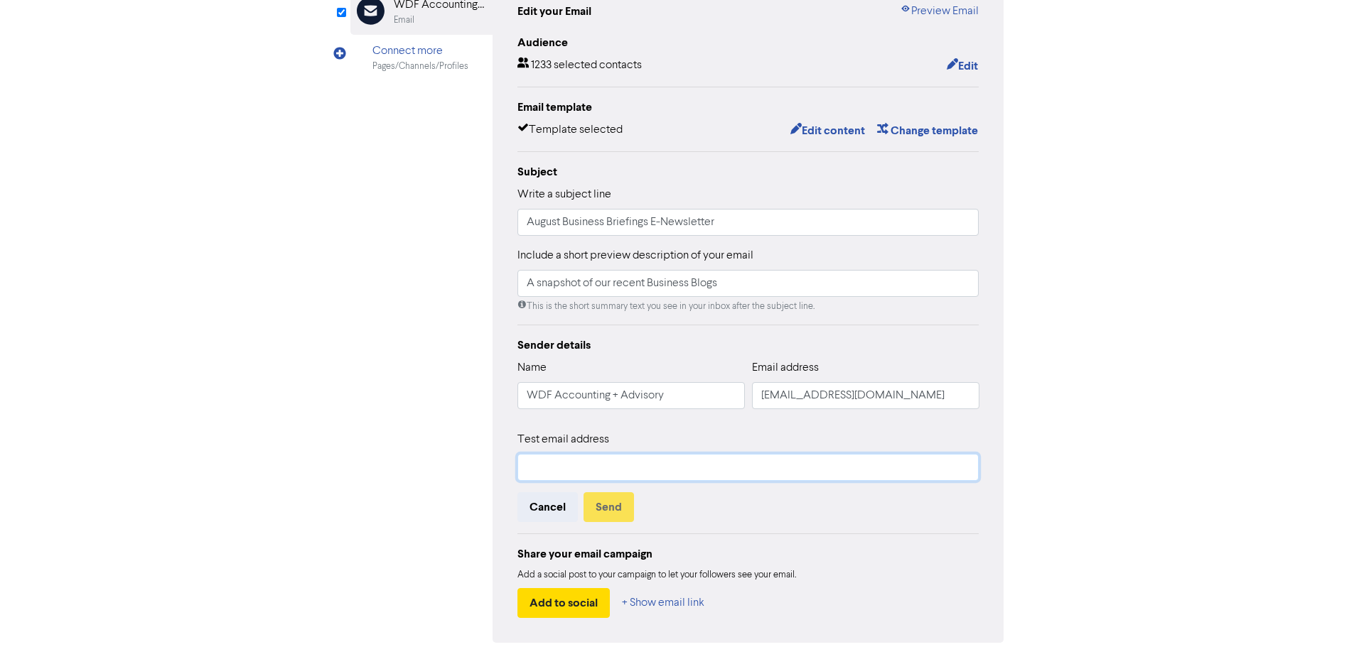
click at [607, 465] on input "text" at bounding box center [748, 467] width 462 height 27
type input "[EMAIL_ADDRESS][DOMAIN_NAME]"
click at [613, 515] on button "Send" at bounding box center [608, 508] width 50 height 30
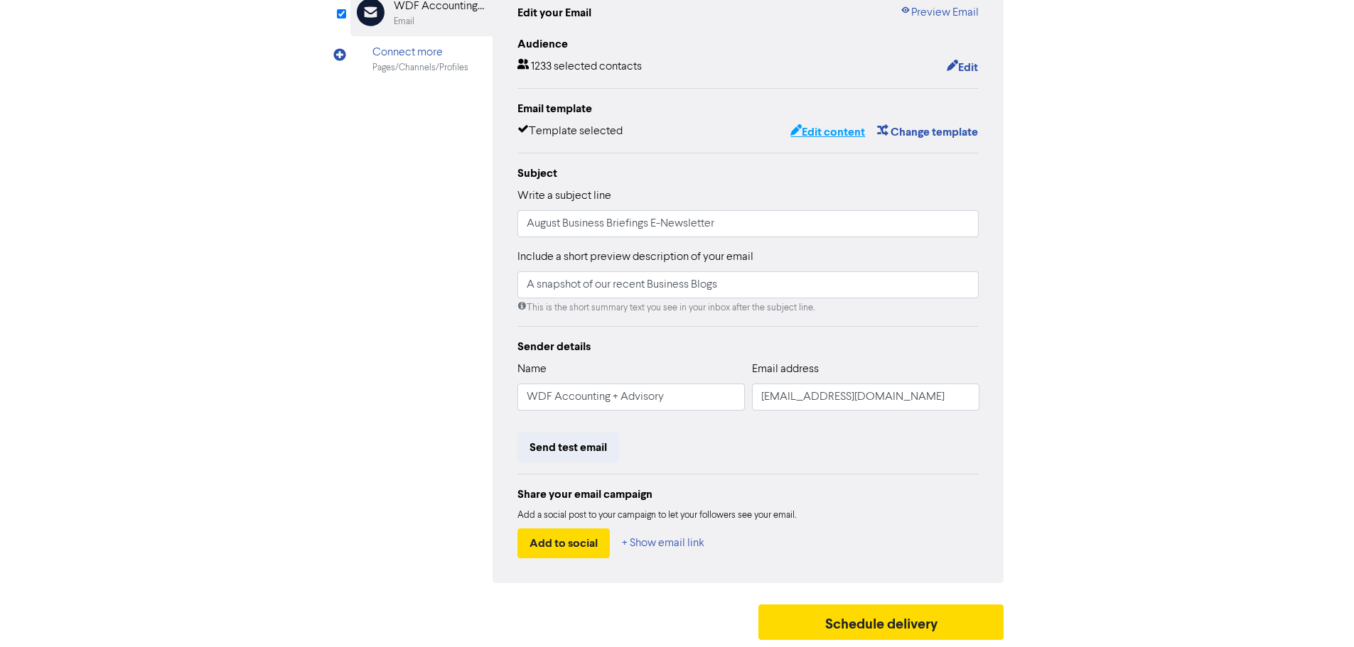
click at [809, 134] on button "Edit content" at bounding box center [828, 132] width 76 height 18
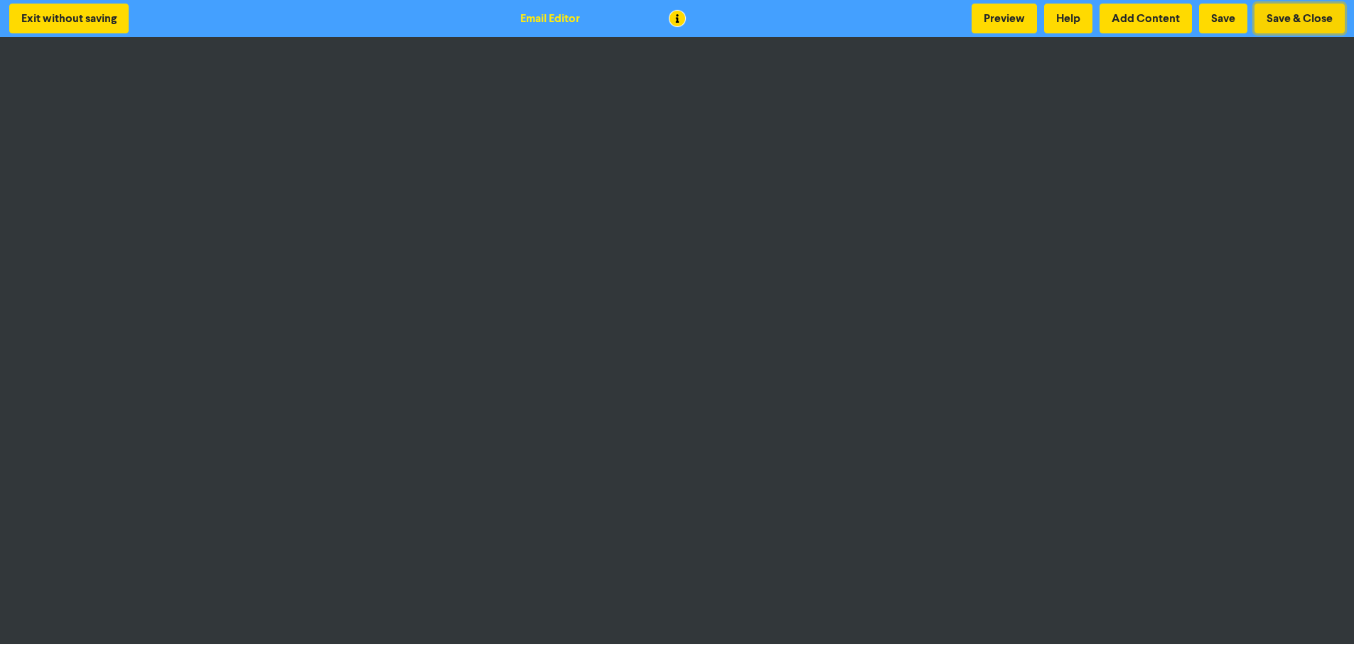
click at [1288, 18] on button "Save & Close" at bounding box center [1299, 19] width 90 height 30
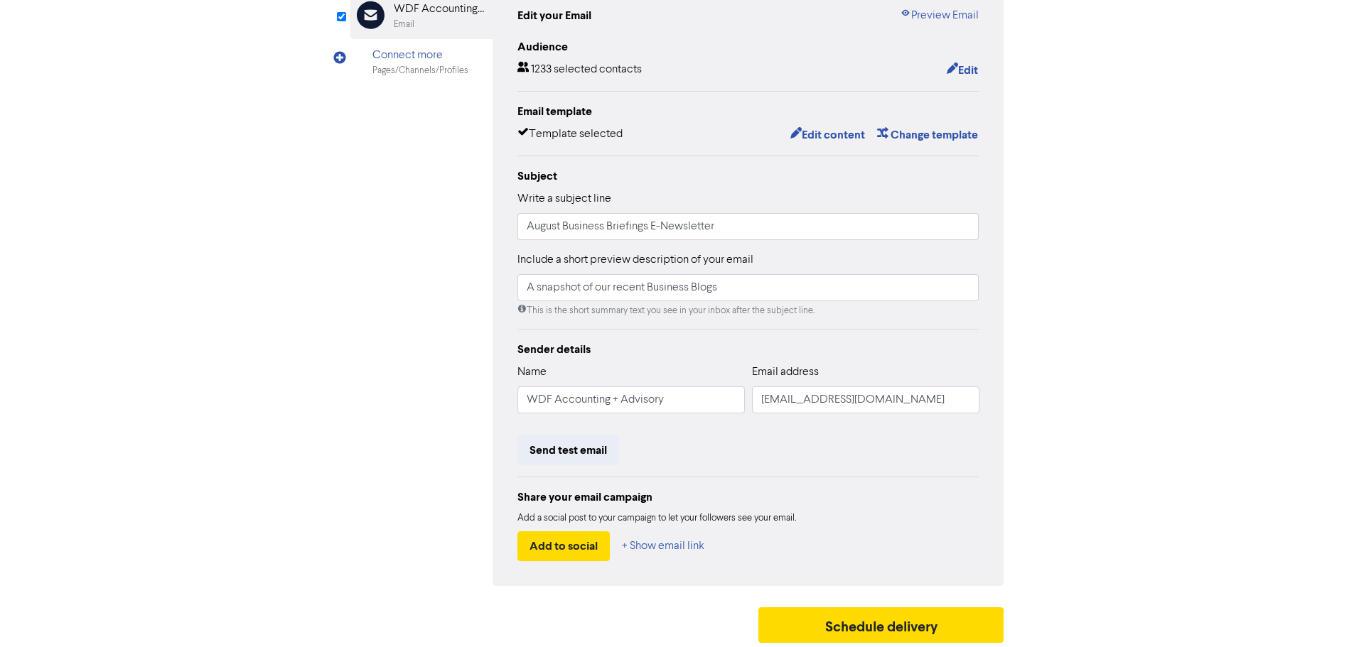
scroll to position [167, 0]
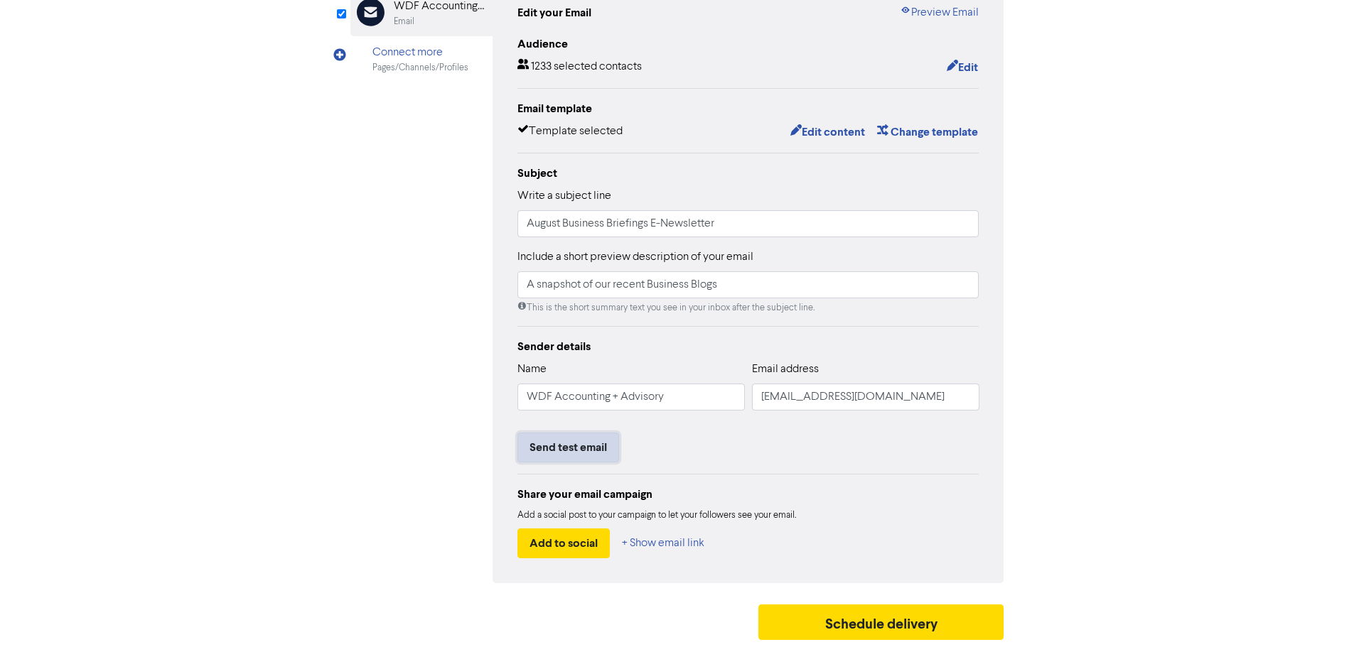
click at [597, 444] on button "Send test email" at bounding box center [568, 448] width 102 height 30
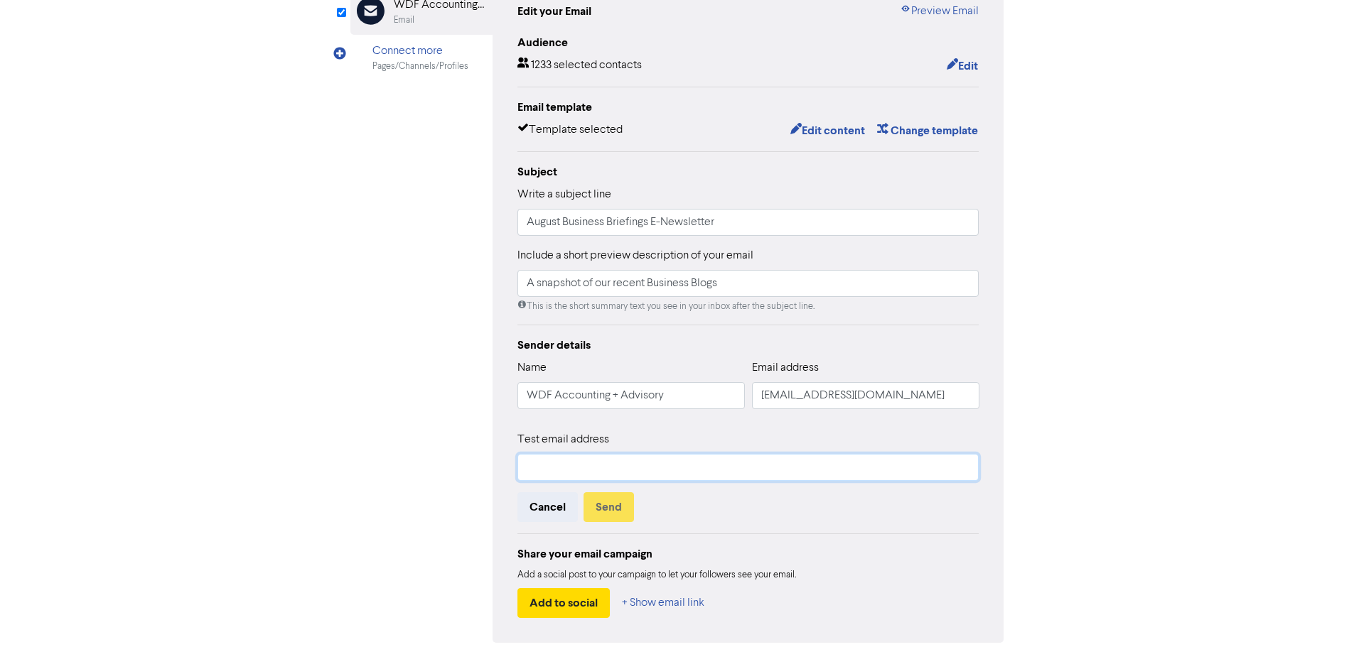
click at [615, 461] on input "text" at bounding box center [748, 467] width 462 height 27
type input "[EMAIL_ADDRESS][DOMAIN_NAME]"
click at [606, 501] on button "Send" at bounding box center [608, 508] width 50 height 30
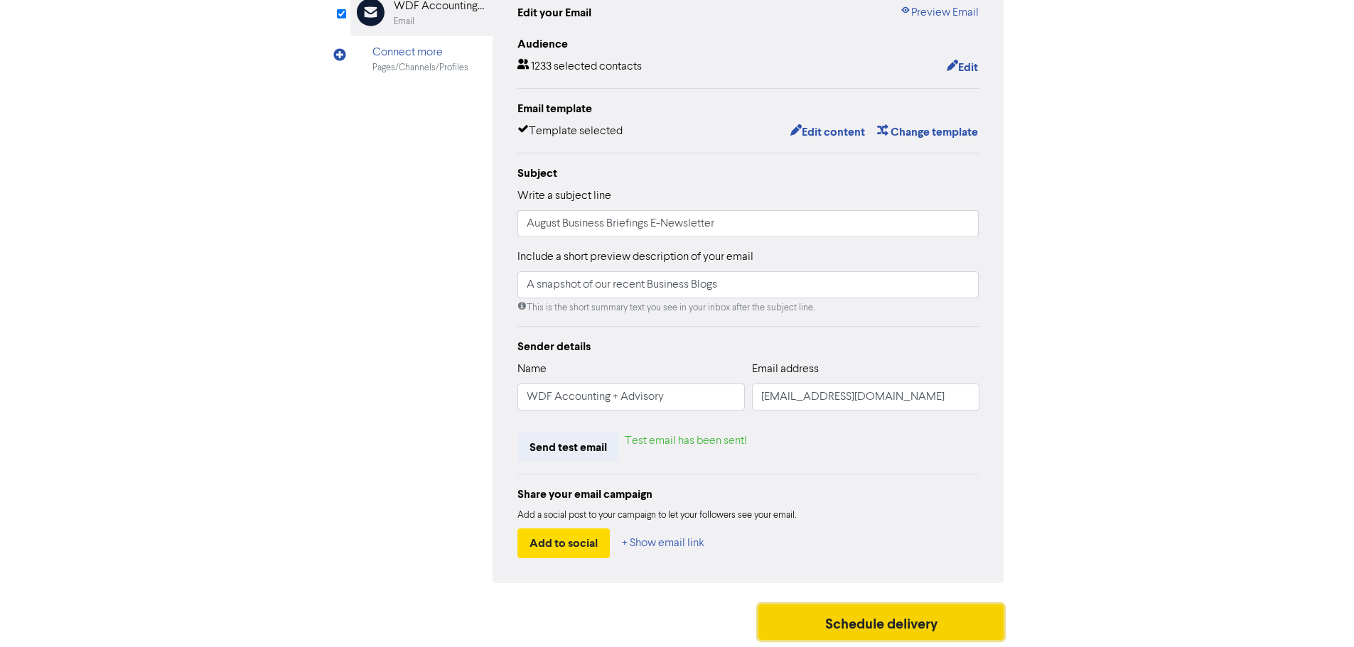
click at [932, 624] on button "Schedule delivery" at bounding box center [881, 623] width 246 height 36
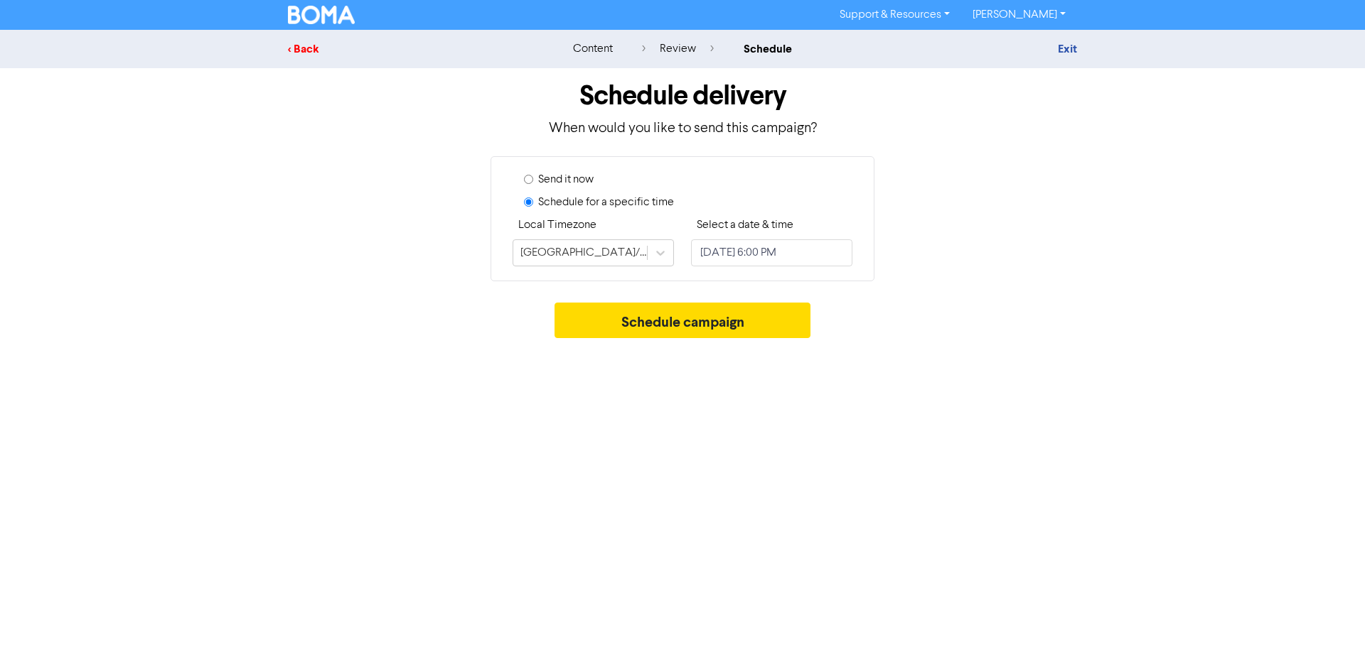
click at [296, 43] on div "< Back" at bounding box center [412, 49] width 249 height 17
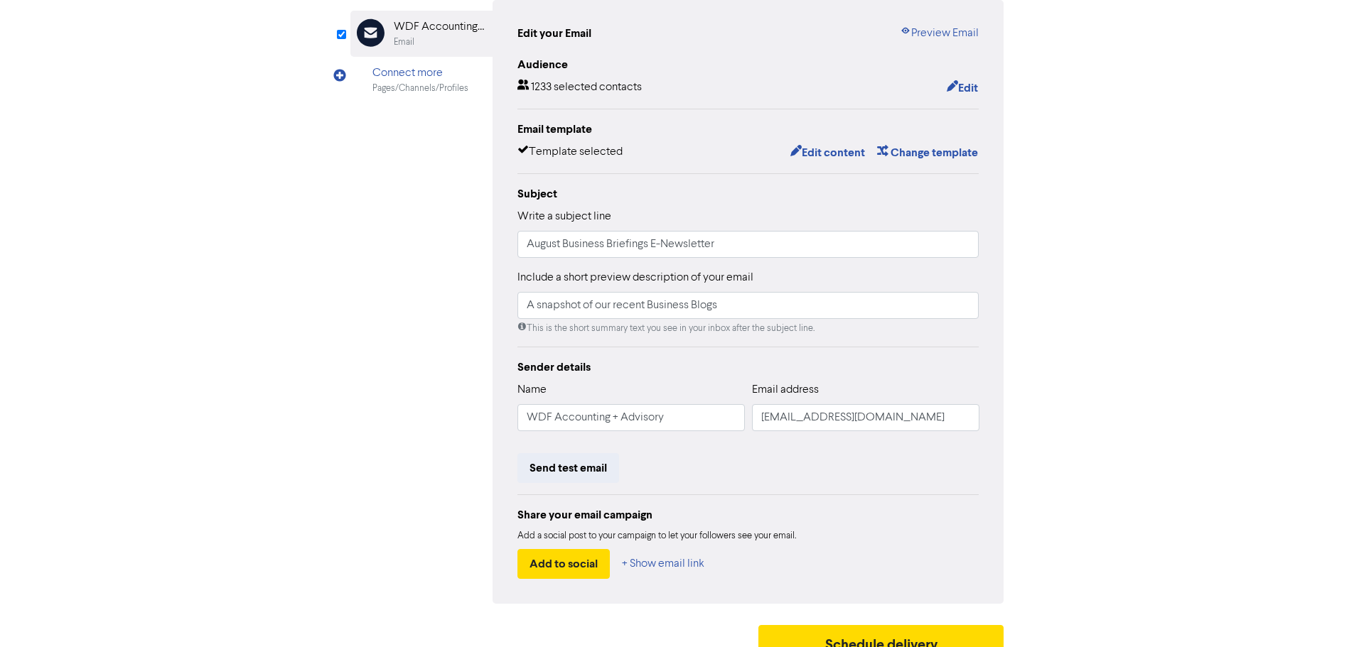
scroll to position [167, 0]
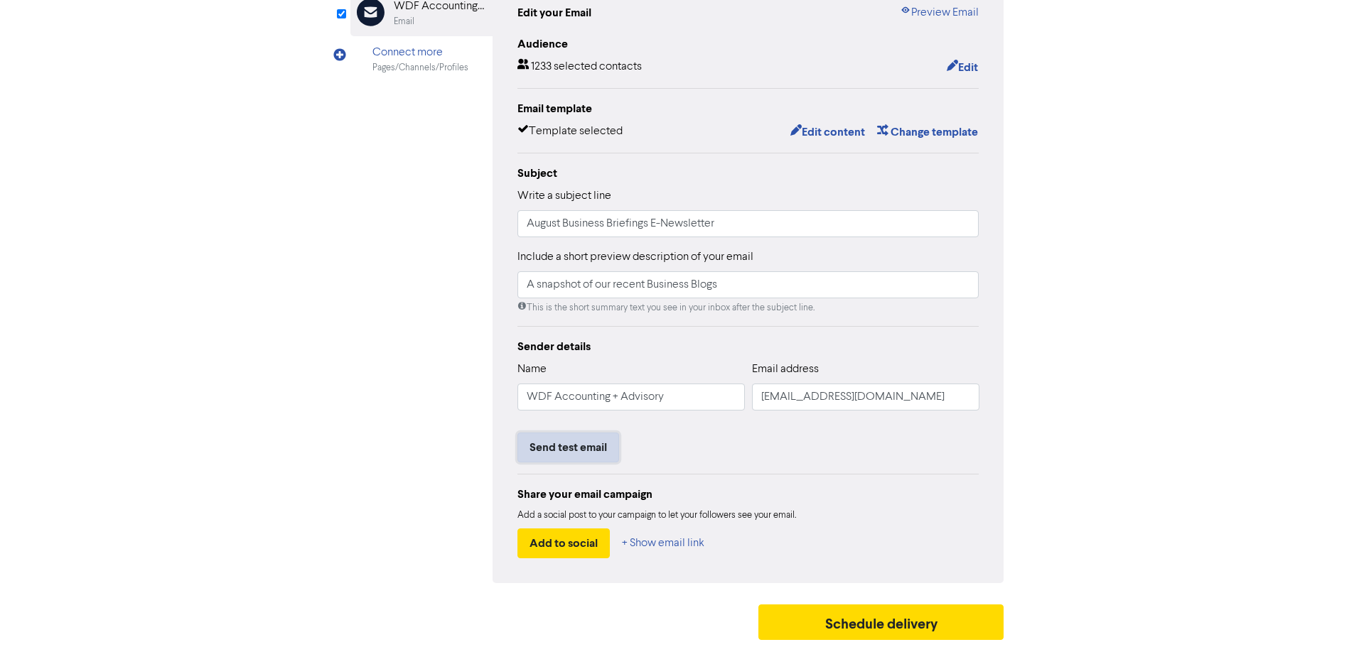
click at [590, 459] on button "Send test email" at bounding box center [568, 448] width 102 height 30
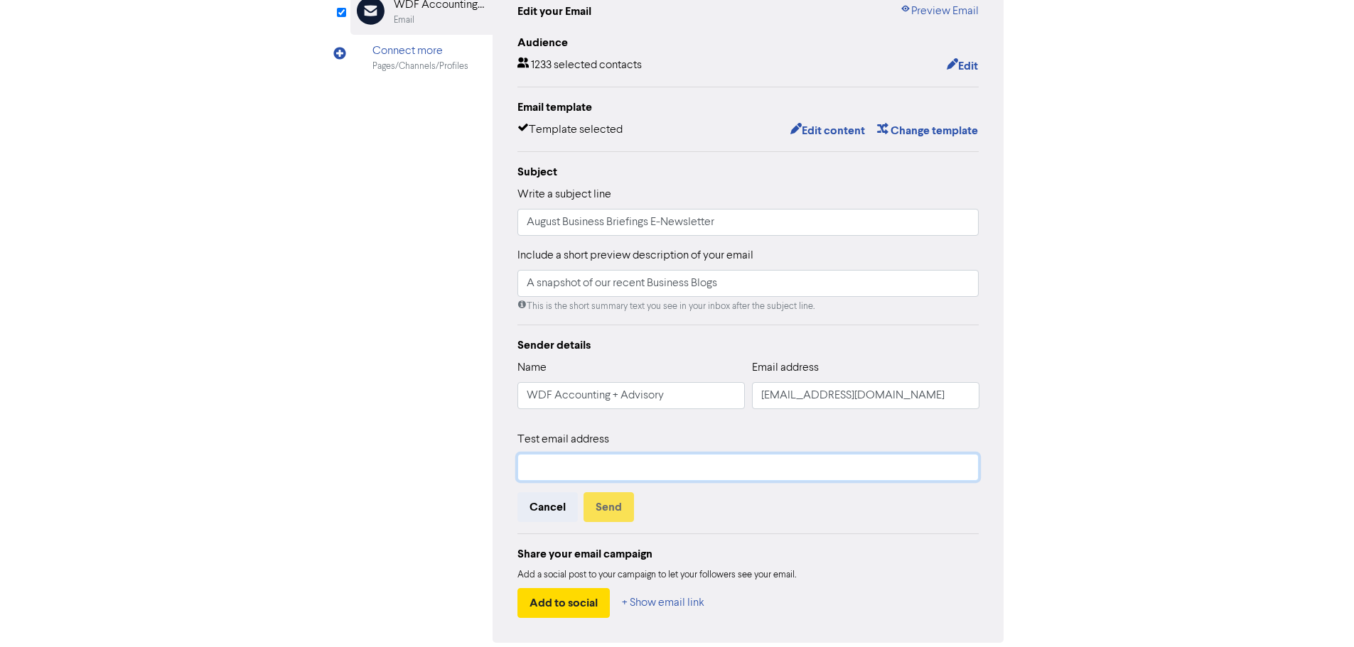
click at [606, 478] on input "text" at bounding box center [748, 467] width 462 height 27
type input "[EMAIL_ADDRESS][DOMAIN_NAME]"
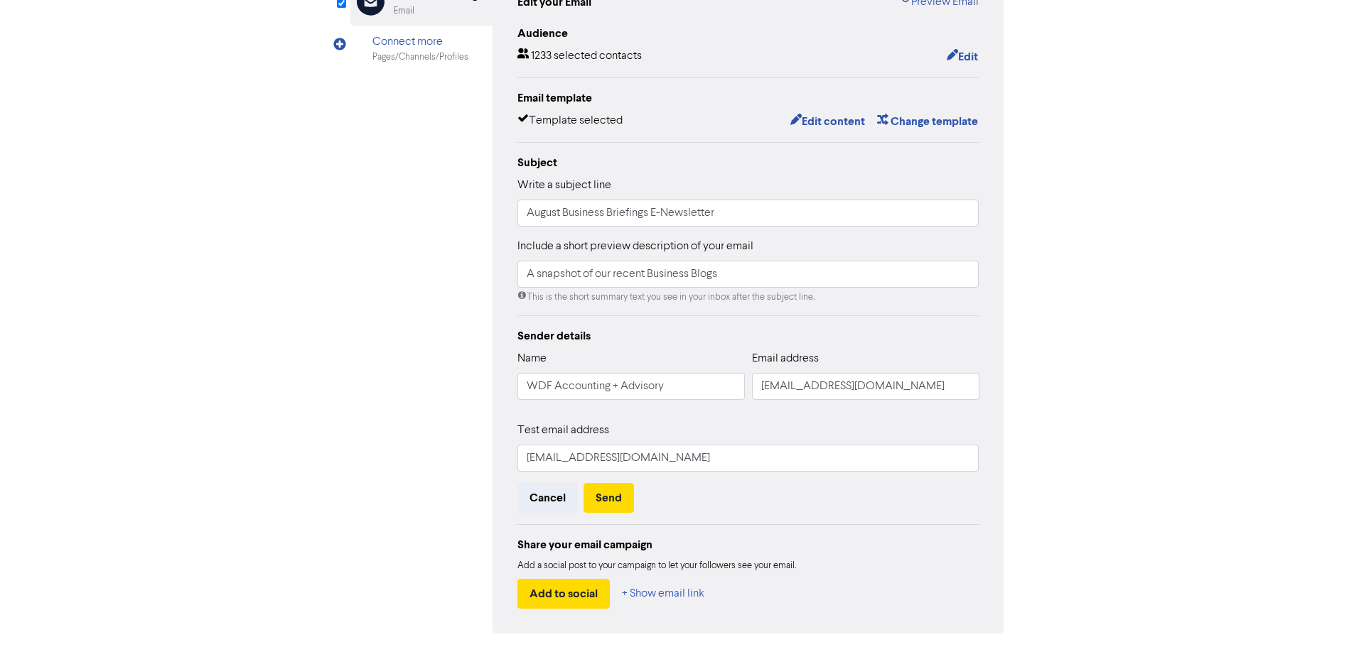
scroll to position [228, 0]
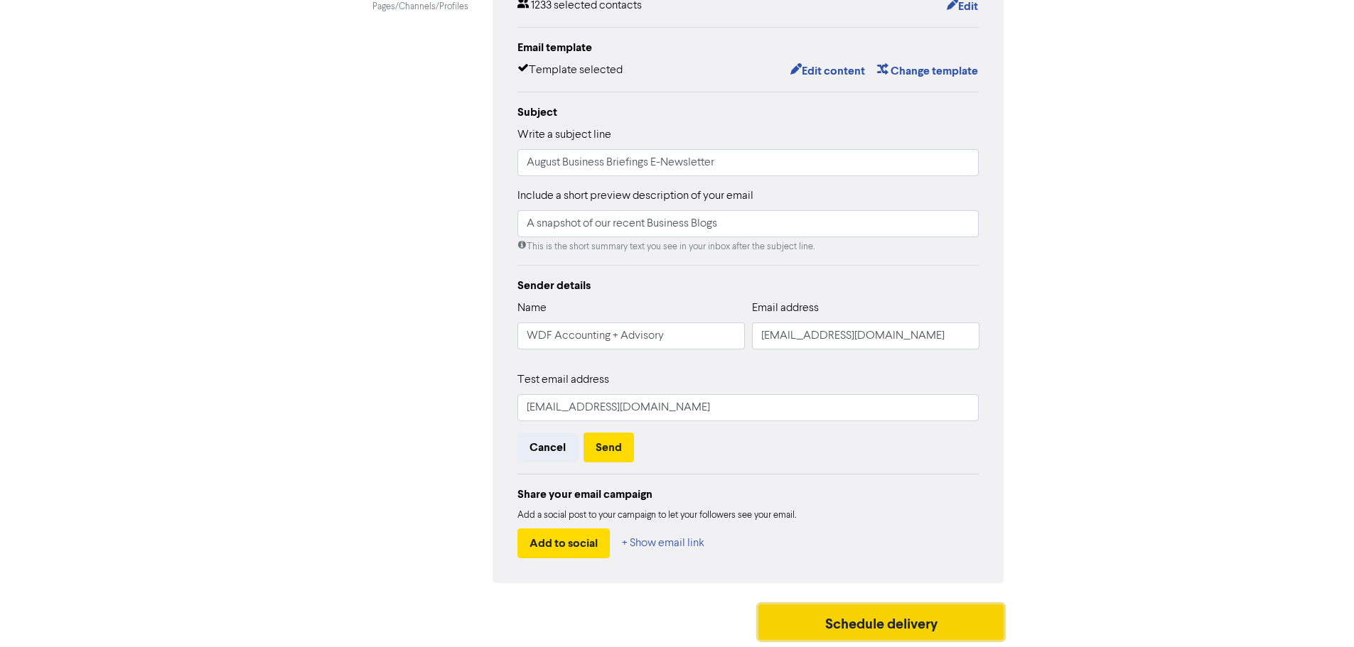
click at [902, 615] on button "Schedule delivery" at bounding box center [881, 623] width 246 height 36
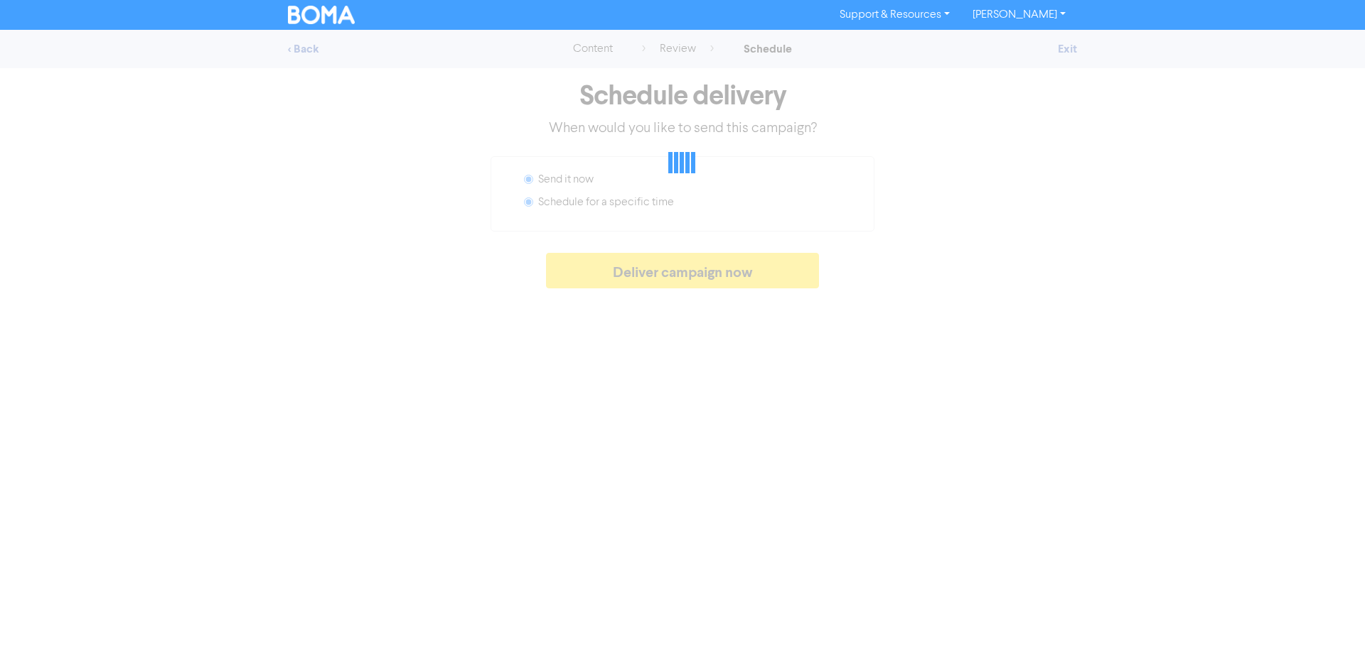
radio input "false"
radio input "true"
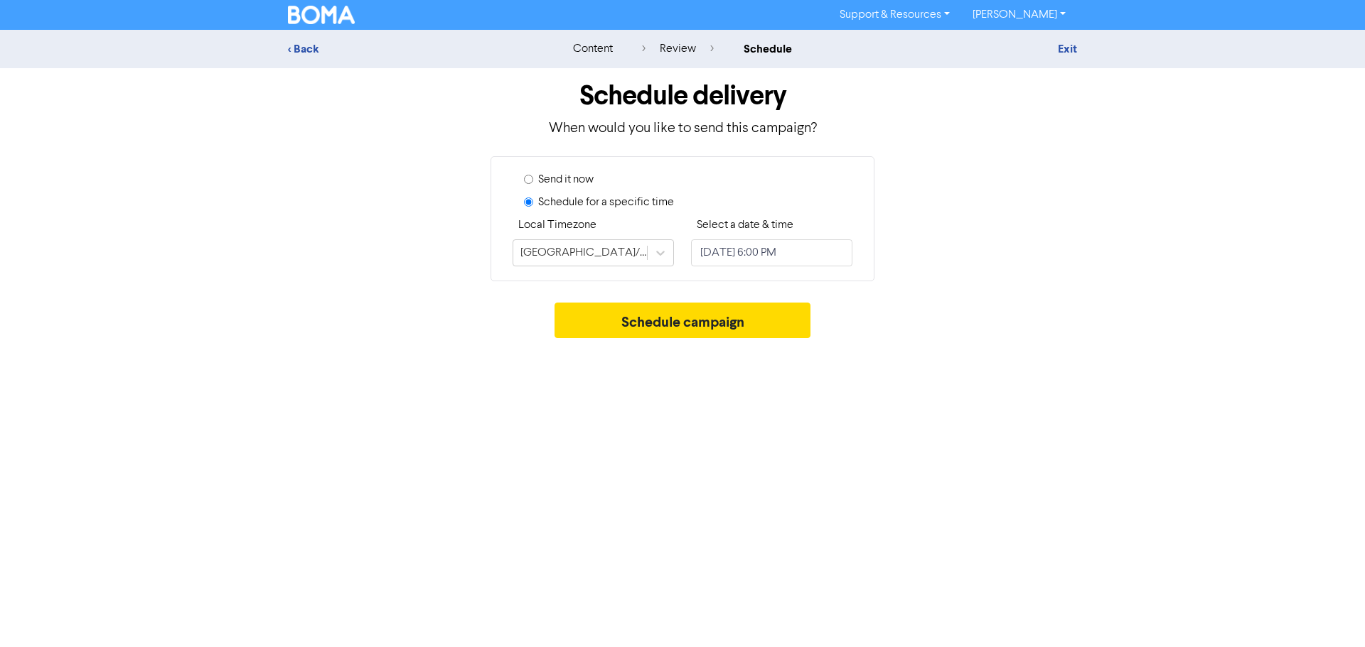
click at [587, 178] on label "Send it now" at bounding box center [565, 179] width 55 height 17
click at [533, 178] on input "Send it now" at bounding box center [528, 179] width 9 height 9
radio input "true"
radio input "false"
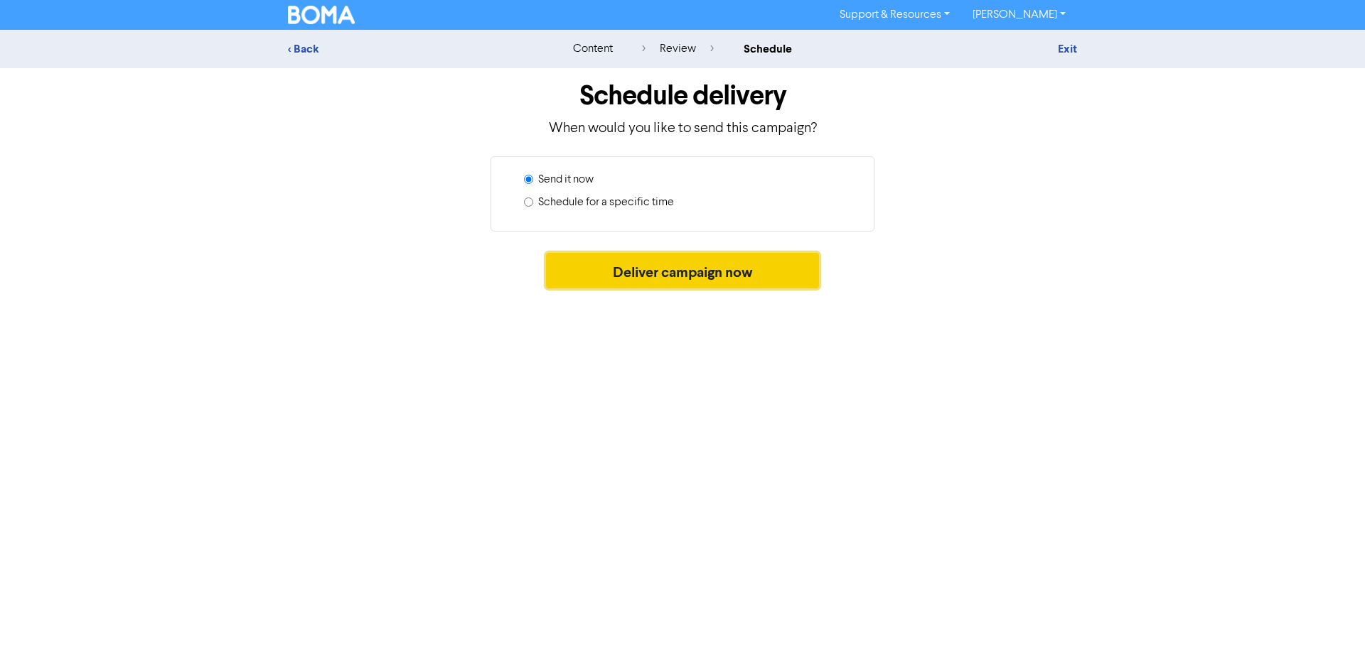
click at [685, 268] on button "Deliver campaign now" at bounding box center [683, 271] width 274 height 36
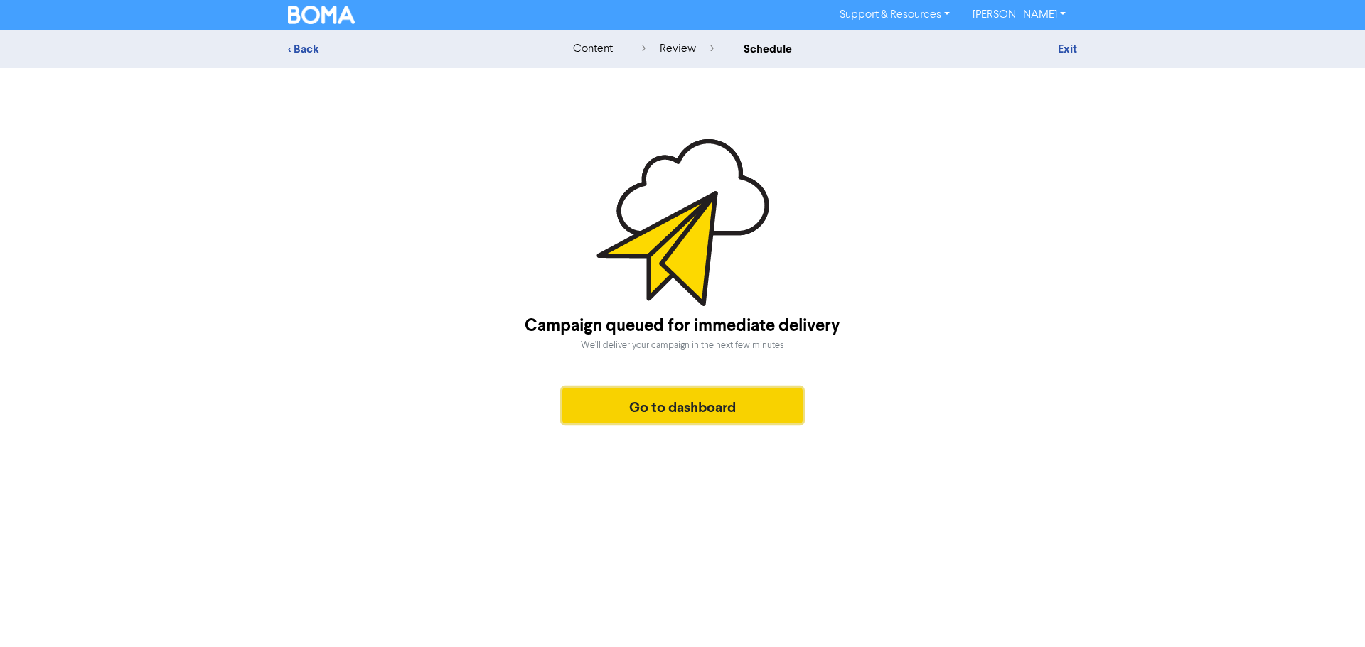
click at [694, 416] on button "Go to dashboard" at bounding box center [682, 406] width 240 height 36
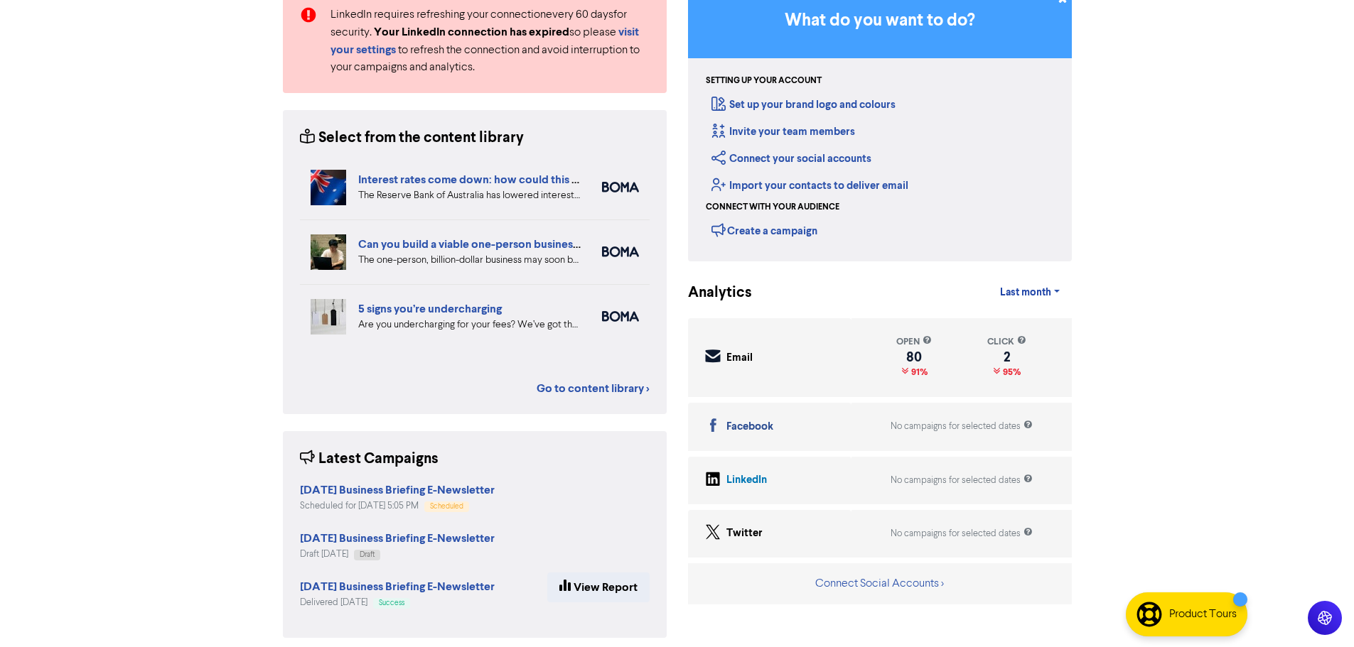
scroll to position [146, 0]
